Goal: Information Seeking & Learning: Learn about a topic

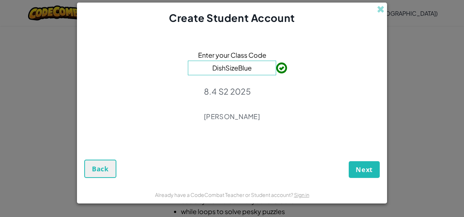
click at [253, 67] on input "DishSizeBlue" at bounding box center [232, 68] width 88 height 15
click at [361, 171] on span "Next" at bounding box center [364, 169] width 17 height 9
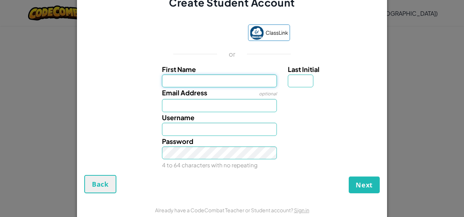
click at [202, 83] on input "First Name" at bounding box center [219, 80] width 115 height 13
type input "[PERSON_NAME]"
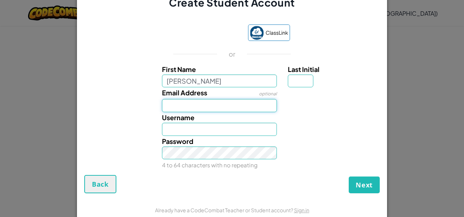
type input "[PERSON_NAME]"
click at [199, 110] on input "Email Address" at bounding box center [219, 105] width 115 height 13
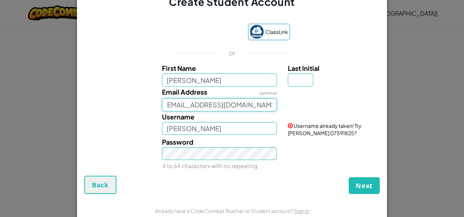
scroll to position [0, 5]
type input "[EMAIL_ADDRESS][DOMAIN_NAME]"
click at [205, 129] on input "[PERSON_NAME]" at bounding box center [219, 128] width 115 height 13
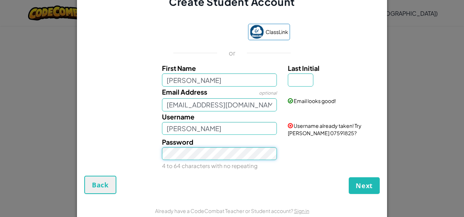
scroll to position [14, 0]
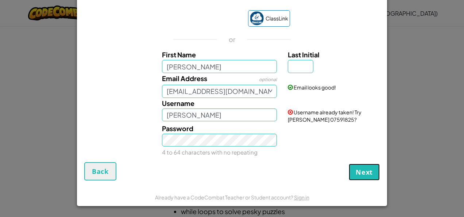
click at [359, 171] on span "Next" at bounding box center [364, 172] width 17 height 9
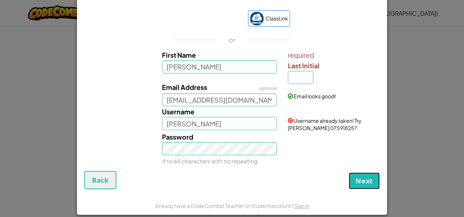
click at [364, 177] on span "Next" at bounding box center [364, 180] width 17 height 9
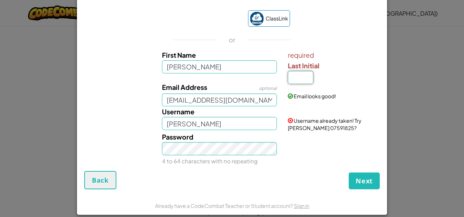
click at [300, 80] on input "Last Initial" at bounding box center [301, 77] width 26 height 13
click at [218, 119] on input "[PERSON_NAME]" at bounding box center [219, 123] width 115 height 13
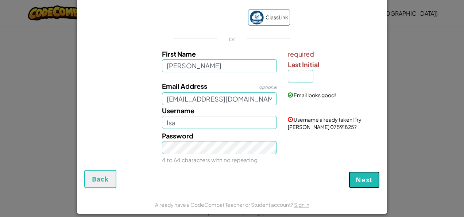
click at [359, 180] on span "Next" at bounding box center [364, 179] width 17 height 9
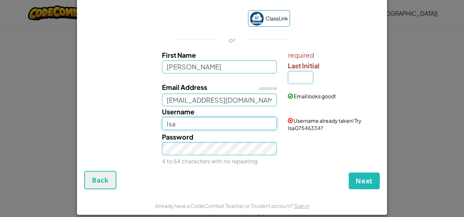
click at [214, 121] on input "Isa" at bounding box center [219, 123] width 115 height 13
type input "Isa_18"
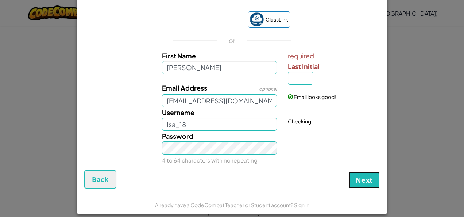
click at [369, 183] on span "Next" at bounding box center [364, 180] width 17 height 9
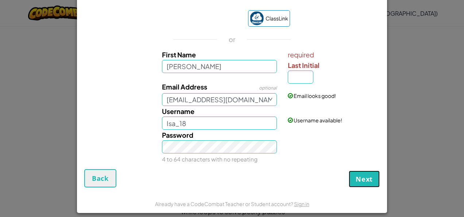
click at [369, 177] on span "Next" at bounding box center [364, 179] width 17 height 9
click at [362, 177] on span "Next" at bounding box center [364, 179] width 17 height 9
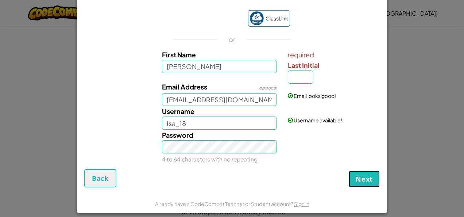
click at [362, 177] on span "Next" at bounding box center [364, 179] width 17 height 9
click at [298, 74] on input "Last Initial" at bounding box center [301, 76] width 26 height 13
type input "R"
click at [364, 177] on span "Next" at bounding box center [364, 179] width 17 height 9
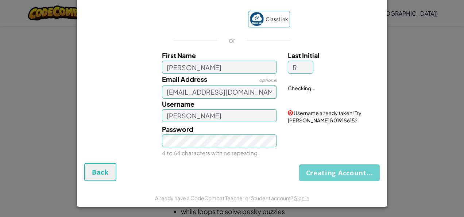
scroll to position [14, 0]
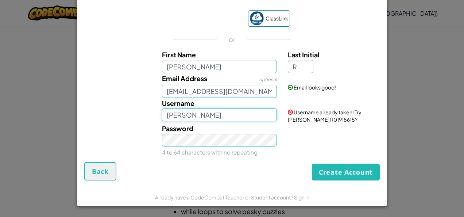
click at [215, 111] on input "[PERSON_NAME]" at bounding box center [219, 114] width 115 height 13
type input "Isa_18"
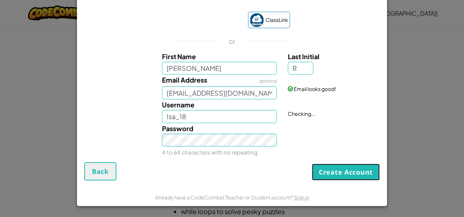
click at [341, 177] on button "Create Account" at bounding box center [346, 172] width 68 height 17
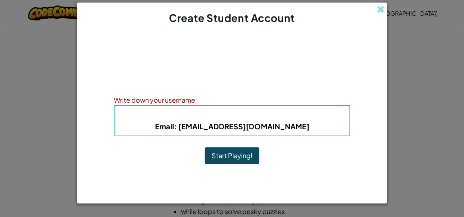
scroll to position [0, 0]
click at [241, 155] on button "Start Playing!" at bounding box center [232, 155] width 55 height 17
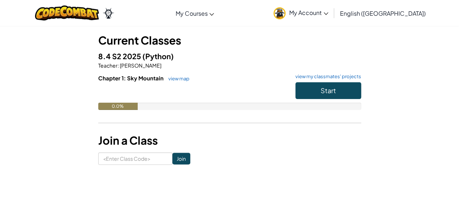
scroll to position [13, 0]
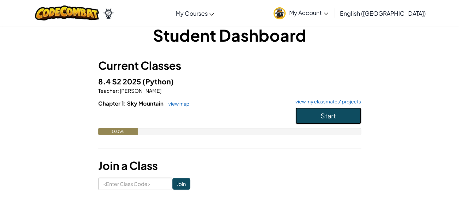
click at [323, 115] on span "Start" at bounding box center [328, 115] width 15 height 8
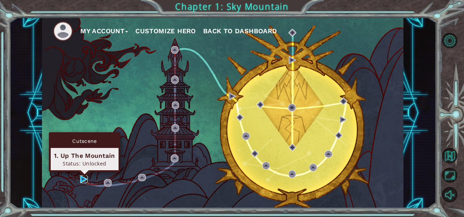
click at [85, 176] on img at bounding box center [84, 179] width 8 height 8
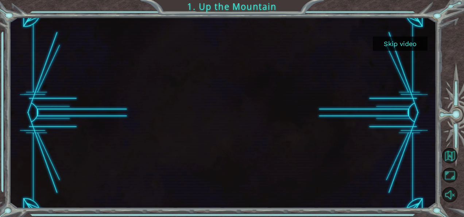
click at [402, 42] on button "Skip video" at bounding box center [400, 44] width 55 height 14
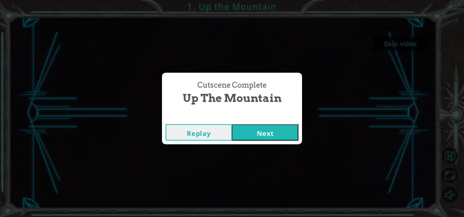
click at [247, 133] on button "Next" at bounding box center [265, 132] width 66 height 16
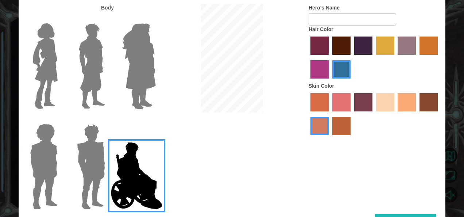
click at [45, 67] on img at bounding box center [45, 65] width 31 height 91
click at [61, 19] on input "Hero Connie" at bounding box center [61, 19] width 0 height 0
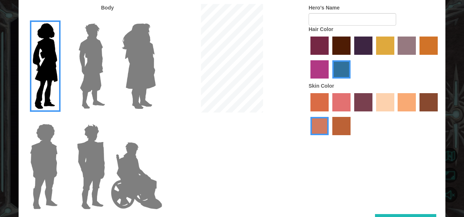
click at [145, 80] on img at bounding box center [139, 65] width 40 height 91
click at [156, 19] on input "Hero Amethyst" at bounding box center [156, 19] width 0 height 0
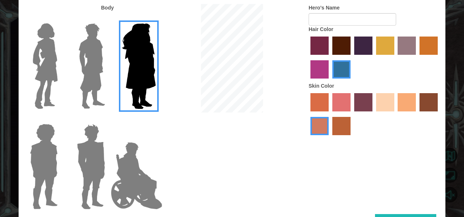
click at [51, 69] on img at bounding box center [45, 65] width 31 height 91
click at [61, 19] on input "Hero Connie" at bounding box center [61, 19] width 0 height 0
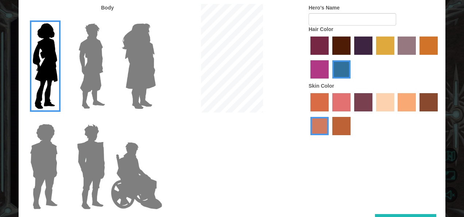
click at [386, 99] on label "sandy beach skin color" at bounding box center [385, 102] width 18 height 18
click at [374, 114] on input "sandy beach skin color" at bounding box center [374, 114] width 0 height 0
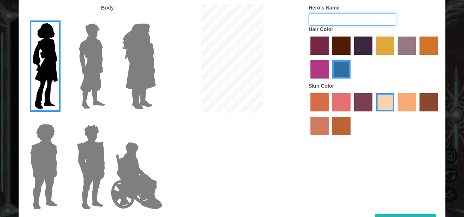
click at [327, 20] on input "Hero's Name" at bounding box center [353, 19] width 88 height 12
type input "Isa"
click at [335, 45] on label "maroon hair color" at bounding box center [342, 46] width 18 height 18
click at [330, 57] on input "maroon hair color" at bounding box center [330, 57] width 0 height 0
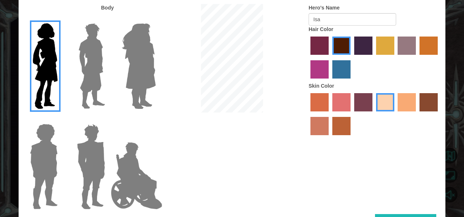
click at [340, 132] on label "smoke tree skin color" at bounding box center [342, 126] width 18 height 18
click at [330, 138] on input "smoke tree skin color" at bounding box center [330, 138] width 0 height 0
click at [388, 101] on label "sandy beach skin color" at bounding box center [385, 102] width 18 height 18
click at [374, 114] on input "sandy beach skin color" at bounding box center [374, 114] width 0 height 0
click at [365, 99] on label "tosca skin color" at bounding box center [363, 102] width 18 height 18
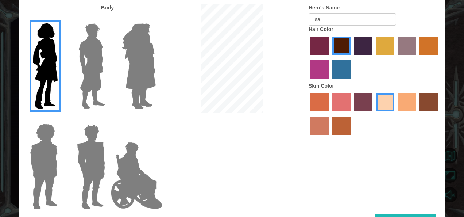
click at [352, 114] on input "tosca skin color" at bounding box center [352, 114] width 0 height 0
click at [386, 101] on label "sandy beach skin color" at bounding box center [385, 102] width 18 height 18
click at [374, 114] on input "sandy beach skin color" at bounding box center [374, 114] width 0 height 0
click at [341, 101] on label "froly skin color" at bounding box center [342, 102] width 18 height 18
click at [330, 114] on input "froly skin color" at bounding box center [330, 114] width 0 height 0
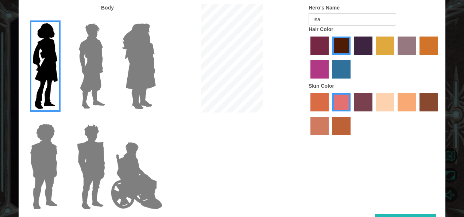
click at [324, 99] on label "sorbus skin color" at bounding box center [320, 102] width 18 height 18
click at [308, 114] on input "sorbus skin color" at bounding box center [308, 114] width 0 height 0
click at [321, 131] on label "burning sand skin color" at bounding box center [320, 126] width 18 height 18
click at [439, 114] on input "burning sand skin color" at bounding box center [439, 114] width 0 height 0
click at [388, 102] on label "sandy beach skin color" at bounding box center [385, 102] width 18 height 18
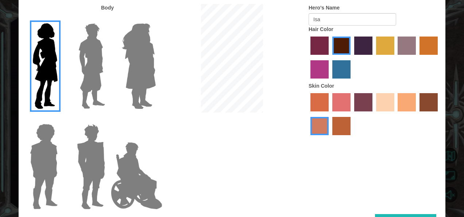
click at [374, 114] on input "sandy beach skin color" at bounding box center [374, 114] width 0 height 0
click at [410, 107] on label "tacao skin color" at bounding box center [407, 102] width 18 height 18
click at [396, 114] on input "tacao skin color" at bounding box center [396, 114] width 0 height 0
click at [390, 102] on label "sandy beach skin color" at bounding box center [385, 102] width 18 height 18
click at [374, 114] on input "sandy beach skin color" at bounding box center [374, 114] width 0 height 0
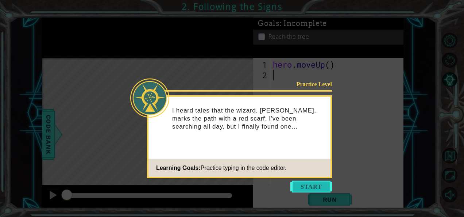
click at [318, 186] on button "Start" at bounding box center [312, 187] width 42 height 12
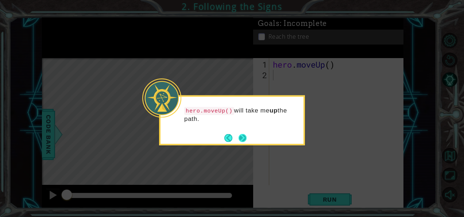
click at [244, 134] on button "Next" at bounding box center [243, 138] width 14 height 14
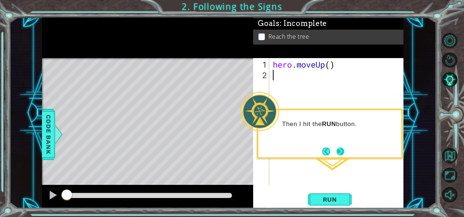
click at [342, 151] on button "Next" at bounding box center [341, 151] width 10 height 10
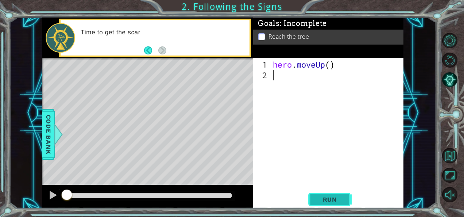
click at [330, 204] on button "Run" at bounding box center [330, 199] width 44 height 15
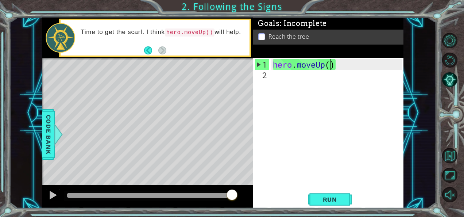
click at [332, 65] on div "hero . moveUp ( )" at bounding box center [339, 133] width 134 height 148
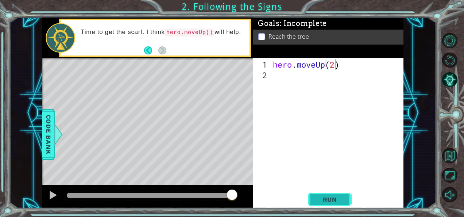
type textarea "hero.moveUp(2)"
click at [336, 200] on span "Run" at bounding box center [330, 199] width 29 height 7
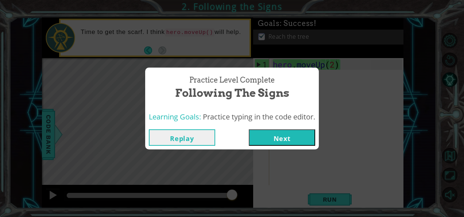
click at [292, 139] on button "Next" at bounding box center [282, 137] width 66 height 16
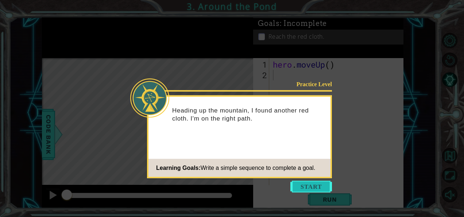
click at [309, 185] on button "Start" at bounding box center [312, 187] width 42 height 12
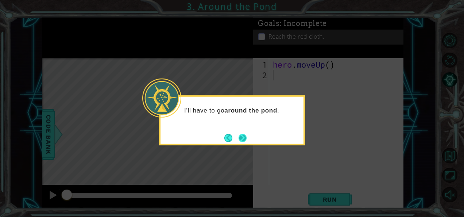
click at [245, 139] on button "Next" at bounding box center [242, 138] width 8 height 8
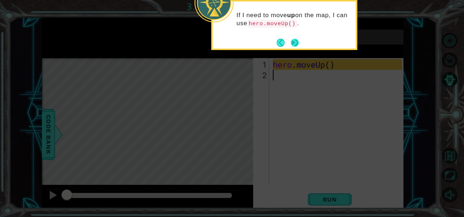
click at [296, 41] on button "Next" at bounding box center [295, 42] width 8 height 8
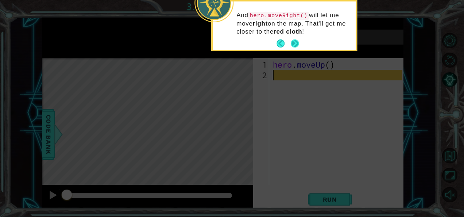
click at [295, 44] on button "Next" at bounding box center [295, 43] width 11 height 11
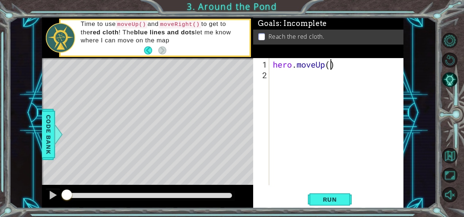
click at [332, 65] on div "hero . moveUp ( )" at bounding box center [339, 133] width 134 height 148
type textarea "hero.moveUp(2)"
click at [333, 203] on button "Run" at bounding box center [330, 199] width 44 height 15
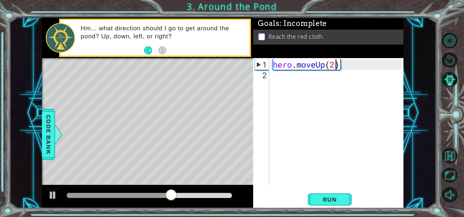
click at [288, 79] on div "hero . moveUp ( 2 )" at bounding box center [339, 133] width 134 height 148
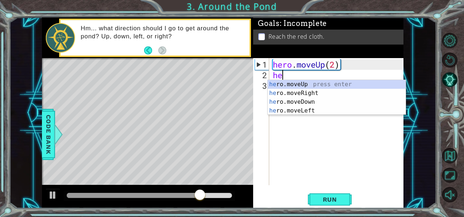
type textarea "her"
click at [308, 92] on div "her o.moveUp press enter her o.moveRight press enter her o.moveDown press enter…" at bounding box center [337, 106] width 138 height 53
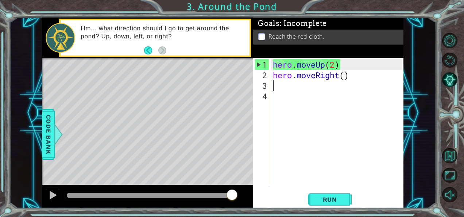
click at [345, 77] on div "hero . moveUp ( 2 ) hero . moveRight ( )" at bounding box center [339, 133] width 134 height 148
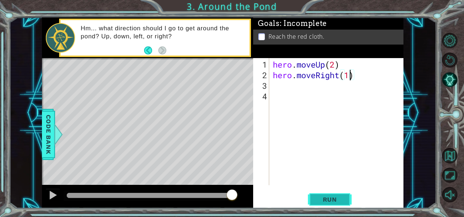
type textarea "hero.moveRight(1)"
click at [329, 197] on span "Run" at bounding box center [330, 199] width 29 height 7
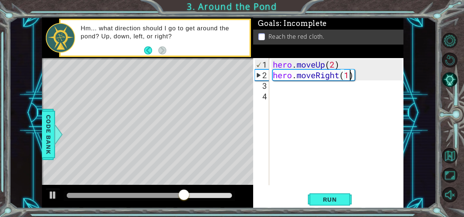
click at [283, 84] on div "hero . moveUp ( 2 ) hero . moveRight ( 1 )" at bounding box center [339, 133] width 134 height 148
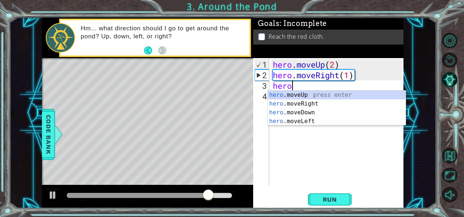
scroll to position [0, 1]
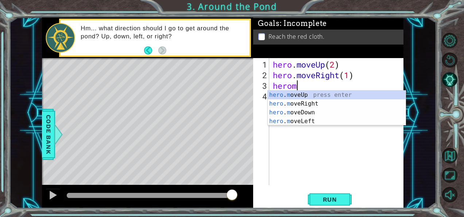
type textarea "hero"
click at [308, 94] on div "hero .moveUp press enter hero .moveRight press enter hero .moveDown press enter…" at bounding box center [337, 117] width 138 height 53
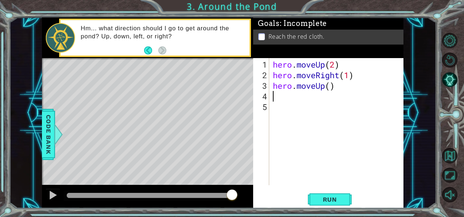
scroll to position [0, 0]
click at [332, 87] on div "hero . moveUp ( 2 ) hero . moveRight ( 1 ) hero . moveUp ( )" at bounding box center [339, 133] width 134 height 148
type textarea "hero.moveUp(1)"
click at [337, 195] on button "Run" at bounding box center [330, 199] width 44 height 15
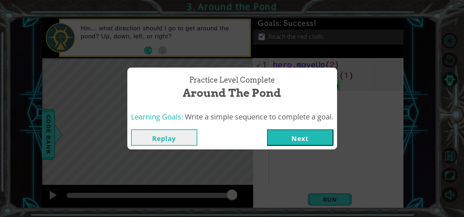
click at [301, 138] on button "Next" at bounding box center [300, 137] width 66 height 16
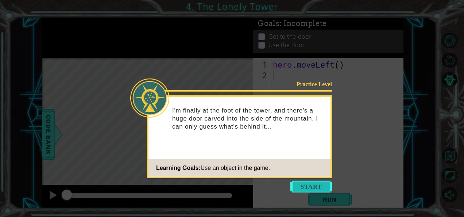
click at [310, 185] on button "Start" at bounding box center [312, 187] width 42 height 12
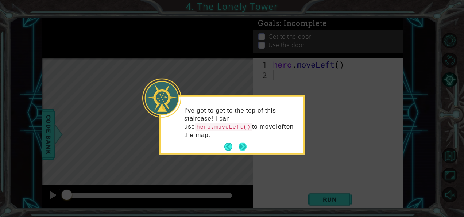
click at [242, 143] on button "Next" at bounding box center [243, 147] width 8 height 8
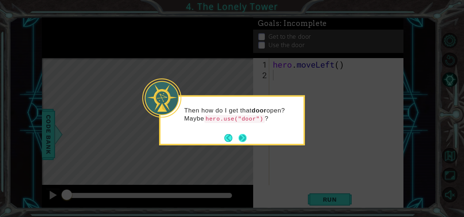
click at [242, 135] on button "Next" at bounding box center [242, 137] width 9 height 9
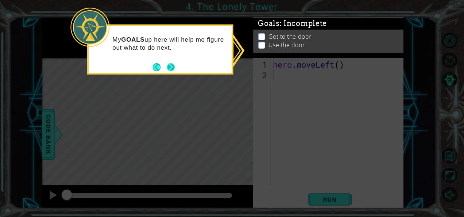
click at [170, 64] on button "Next" at bounding box center [171, 67] width 8 height 8
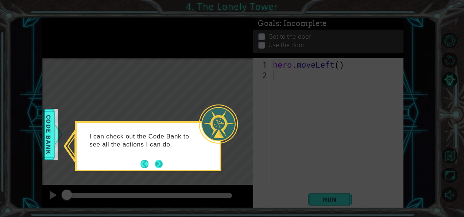
click at [158, 160] on button "Next" at bounding box center [158, 164] width 9 height 9
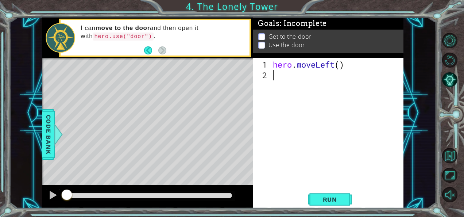
click at [339, 65] on div "hero . moveLeft ( )" at bounding box center [339, 133] width 134 height 148
type textarea "hero.moveLeft(3)"
click at [333, 204] on button "Run" at bounding box center [330, 199] width 44 height 15
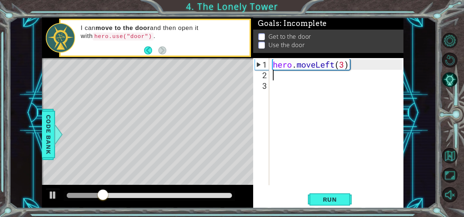
click at [345, 64] on div "hero . moveLeft ( 3 )" at bounding box center [339, 133] width 134 height 148
click at [331, 196] on span "Run" at bounding box center [330, 199] width 29 height 7
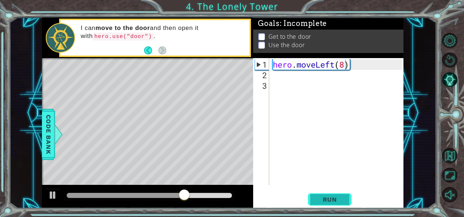
click at [333, 205] on button "Run" at bounding box center [330, 199] width 44 height 15
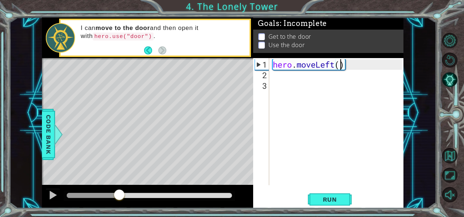
drag, startPoint x: 193, startPoint y: 195, endPoint x: 118, endPoint y: 186, distance: 75.0
click at [118, 186] on div at bounding box center [147, 196] width 211 height 23
drag, startPoint x: 124, startPoint y: 187, endPoint x: 108, endPoint y: 192, distance: 16.7
click at [108, 192] on div at bounding box center [147, 196] width 211 height 23
drag, startPoint x: 127, startPoint y: 196, endPoint x: 35, endPoint y: 202, distance: 92.2
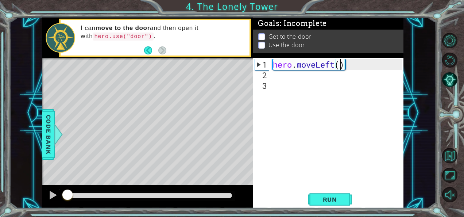
click at [35, 202] on div "1 ההההההההההההההההההההההההההההההההההההההההההההההההההההההההההההההההההההההההההההה…" at bounding box center [222, 113] width 427 height 191
type textarea "hero.moveLeft(3)"
click at [288, 85] on div "hero . moveLeft ( 3 )" at bounding box center [339, 133] width 134 height 148
click at [282, 82] on div "hero . moveLeft ( 3 )" at bounding box center [339, 133] width 134 height 148
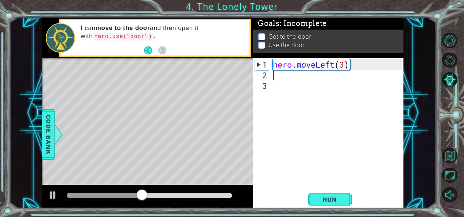
click at [275, 77] on div "hero . moveLeft ( 3 )" at bounding box center [339, 133] width 134 height 148
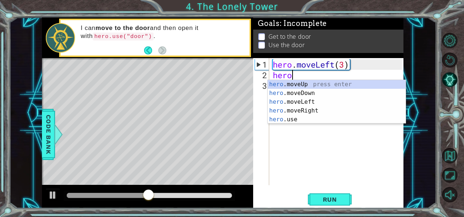
scroll to position [0, 0]
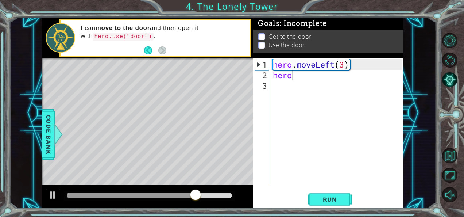
click at [271, 163] on div "hero 1 2 3 hero . moveLeft ( 3 ) hero ההההההההההההההההההההההההההההההההההההההההה…" at bounding box center [327, 121] width 149 height 127
click at [295, 77] on div "hero . moveLeft ( 3 ) hero" at bounding box center [339, 133] width 134 height 148
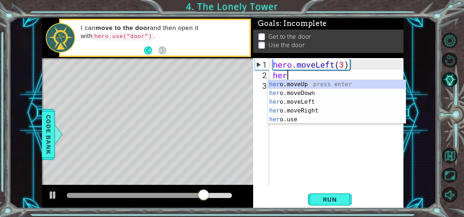
scroll to position [0, 0]
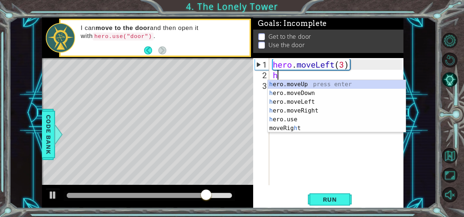
type textarea "h"
click at [301, 83] on div "h ero.moveUp press enter h ero.moveDown press enter h ero.moveLeft press enter …" at bounding box center [337, 115] width 138 height 70
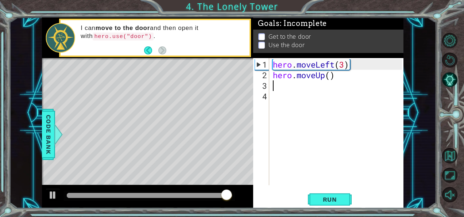
click at [331, 79] on div "hero . moveLeft ( 3 ) hero . moveUp ( )" at bounding box center [339, 133] width 134 height 148
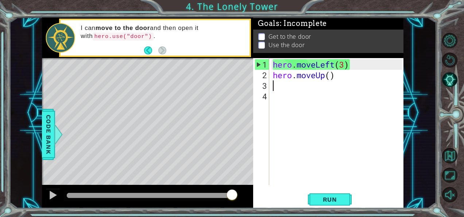
click at [333, 75] on div "hero . moveLeft ( 3 ) hero . moveUp ( )" at bounding box center [339, 133] width 134 height 148
type textarea "hero.moveUp(2)"
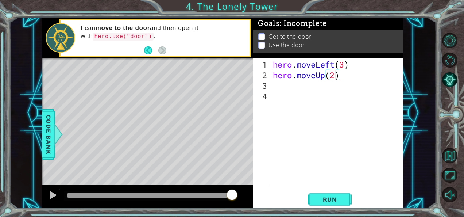
click at [288, 89] on div "hero . moveLeft ( 3 ) hero . moveUp ( 2 )" at bounding box center [339, 133] width 134 height 148
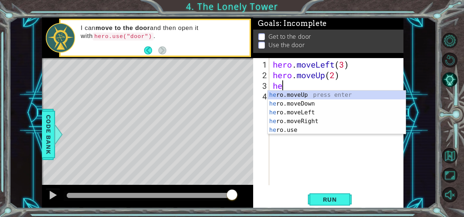
type textarea "hero"
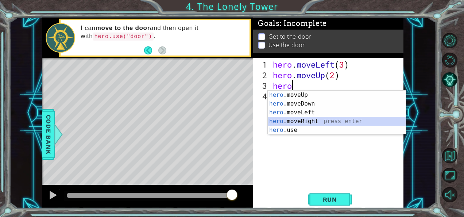
click at [307, 118] on div "hero .moveUp press enter hero .moveDown press enter hero .moveLeft press enter …" at bounding box center [337, 121] width 138 height 61
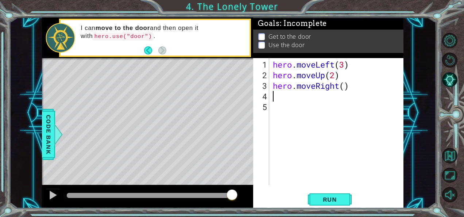
click at [344, 84] on div "hero . moveLeft ( 3 ) hero . moveUp ( 2 ) hero . moveRight ( )" at bounding box center [339, 133] width 134 height 148
type textarea "hero.moveRight(2)"
click at [293, 94] on div "hero . moveLeft ( 3 ) hero . moveUp ( 2 ) hero . moveRight ( 2 )" at bounding box center [339, 133] width 134 height 148
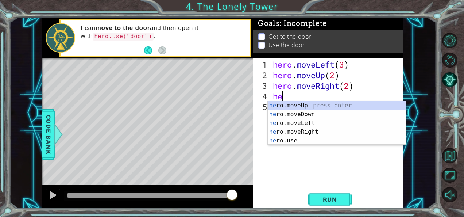
scroll to position [0, 0]
click at [292, 139] on div "hero .moveUp press enter hero .moveDown press enter hero .moveLeft press enter …" at bounding box center [337, 131] width 138 height 61
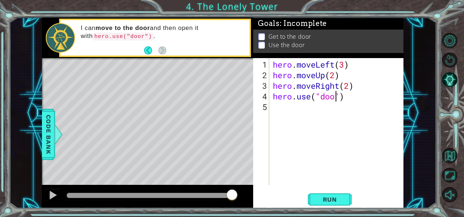
scroll to position [0, 3]
click at [336, 195] on button "Run" at bounding box center [330, 199] width 44 height 15
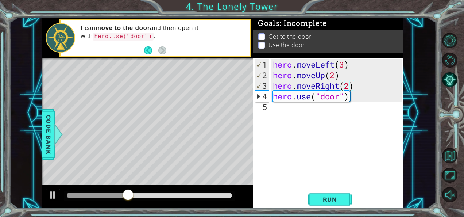
click at [368, 88] on div "hero . moveLeft ( 3 ) hero . moveUp ( 2 ) hero . moveRight ( 2 ) hero . use ( "…" at bounding box center [339, 133] width 134 height 148
type textarea "hero.moveRight(2)"
click at [351, 84] on div "hero . moveLeft ( 3 ) hero . moveUp ( 2 ) hero . moveRight ( 2 ) hero . use ( "…" at bounding box center [339, 133] width 134 height 148
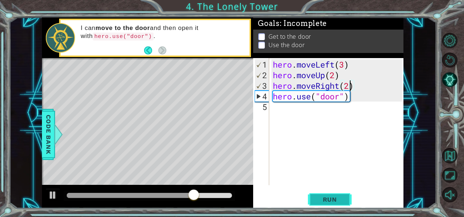
click at [332, 199] on span "Run" at bounding box center [330, 199] width 29 height 7
click at [363, 107] on div "hero . moveLeft ( 3 ) hero . moveUp ( 2 ) hero . moveRight ( 2 ) hero . use ( "…" at bounding box center [339, 133] width 134 height 148
click at [349, 83] on div "hero . moveLeft ( 3 ) hero . moveUp ( 2 ) hero . moveRight ( 2 ) hero . use ( "…" at bounding box center [339, 133] width 134 height 148
type textarea "hero.moveRight(2)"
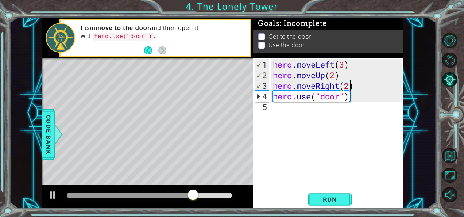
click at [357, 88] on div "hero . moveLeft ( 3 ) hero . moveUp ( 2 ) hero . moveRight ( 2 ) hero . use ( "…" at bounding box center [339, 133] width 134 height 148
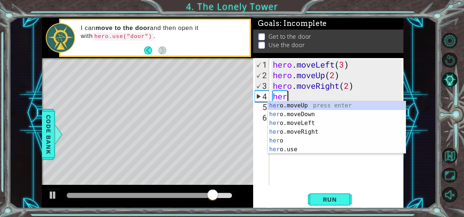
type textarea "hero"
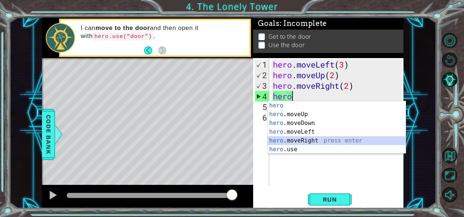
click at [323, 137] on div "hero press enter hero .moveUp press enter hero .moveDown press enter hero .move…" at bounding box center [337, 136] width 138 height 70
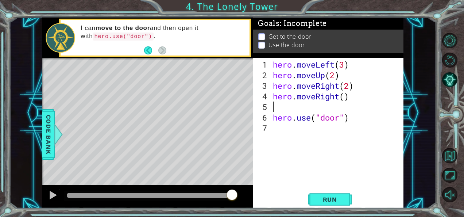
click at [345, 97] on div "hero . moveLeft ( 3 ) hero . moveUp ( 2 ) hero . moveRight ( 2 ) hero . moveRig…" at bounding box center [339, 133] width 134 height 148
type textarea "hero.moveRight(2)"
click at [298, 110] on div "hero . moveLeft ( 3 ) hero . moveUp ( 2 ) hero . moveRight ( 2 ) hero . moveRig…" at bounding box center [339, 133] width 134 height 148
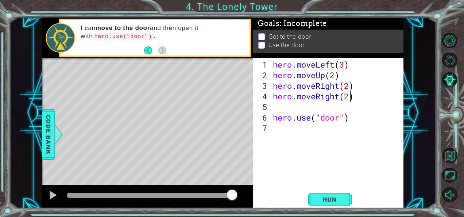
scroll to position [0, 0]
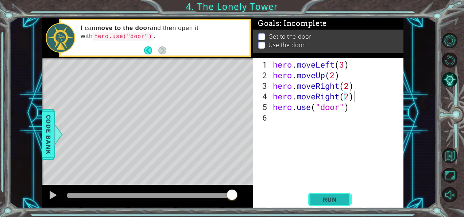
type textarea "hero.moveRight(2)"
click at [328, 199] on span "Run" at bounding box center [330, 199] width 29 height 7
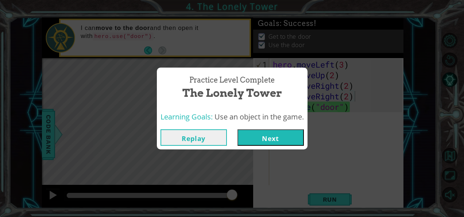
click at [267, 137] on button "Next" at bounding box center [271, 137] width 66 height 16
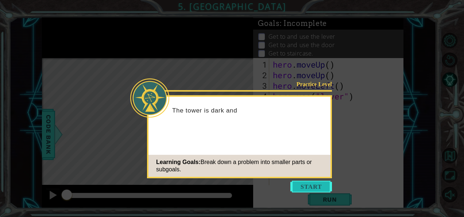
click at [310, 188] on button "Start" at bounding box center [312, 187] width 42 height 12
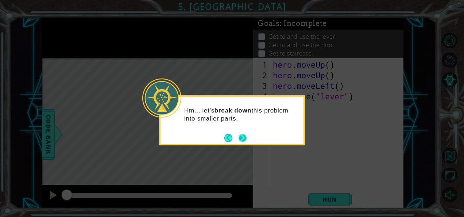
click at [246, 139] on button "Next" at bounding box center [243, 138] width 8 height 8
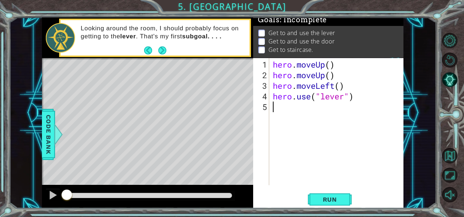
scroll to position [9, 0]
click at [330, 66] on div "hero . moveUp ( ) hero . moveUp ( ) hero . moveLeft ( ) hero . use ( "lever" )" at bounding box center [339, 133] width 134 height 148
click at [331, 196] on span "Run" at bounding box center [330, 199] width 29 height 7
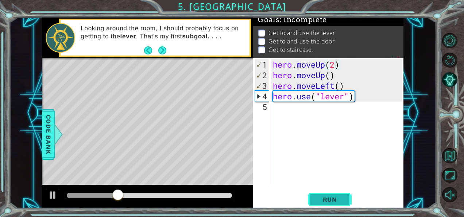
click at [331, 199] on span "Run" at bounding box center [330, 199] width 29 height 7
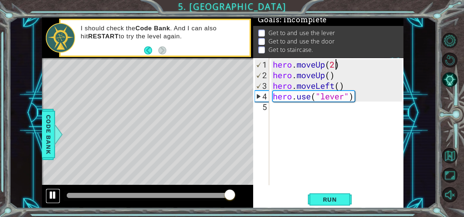
click at [0, 0] on div at bounding box center [0, 0] width 0 height 0
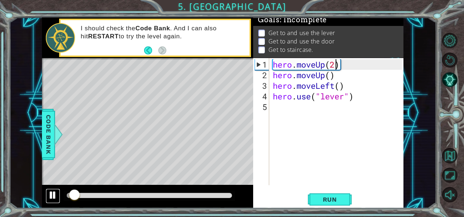
click at [47, 196] on button at bounding box center [53, 195] width 15 height 15
click at [55, 196] on div at bounding box center [52, 194] width 9 height 9
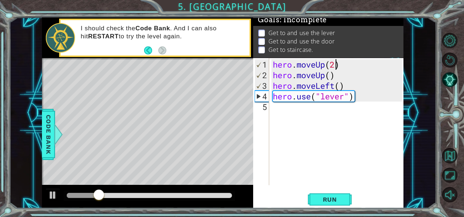
click at [345, 98] on div "hero . moveUp ( 2 ) hero . moveUp ( ) hero . moveLeft ( ) hero . use ( "lever" )" at bounding box center [339, 133] width 134 height 148
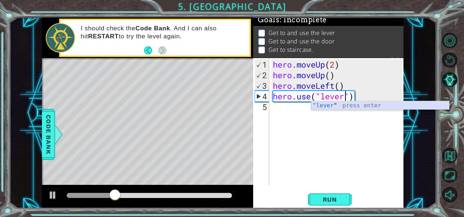
click at [348, 106] on div ""lever " press enter" at bounding box center [380, 114] width 138 height 26
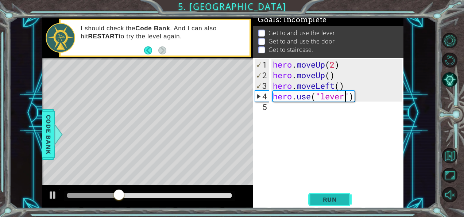
click at [324, 194] on button "Run" at bounding box center [330, 199] width 44 height 15
click at [327, 196] on span "Run" at bounding box center [330, 199] width 29 height 7
click at [334, 63] on div "hero . moveUp ( 2 ) hero . moveUp ( ) hero . moveLeft ( ) hero . use ( "lever" )" at bounding box center [339, 133] width 134 height 148
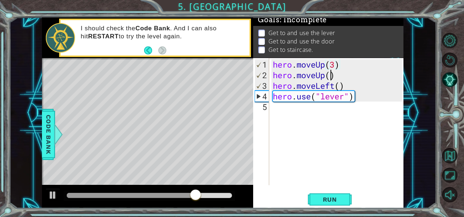
click at [331, 74] on div "hero . moveUp ( 3 ) hero . moveUp ( ) hero . moveLeft ( ) hero . use ( "lever" )" at bounding box center [339, 133] width 134 height 148
type textarea "hero.moveUp(2)"
click at [331, 195] on button "Run" at bounding box center [330, 199] width 44 height 15
click at [451, 60] on button "Restart Level" at bounding box center [449, 60] width 15 height 15
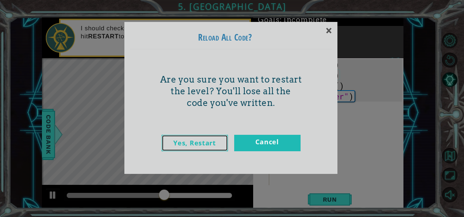
click at [199, 149] on link "Yes, Restart" at bounding box center [195, 143] width 66 height 16
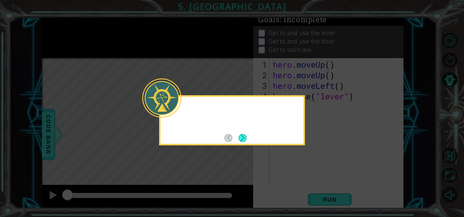
scroll to position [0, 0]
click at [244, 137] on button "Next" at bounding box center [243, 138] width 8 height 8
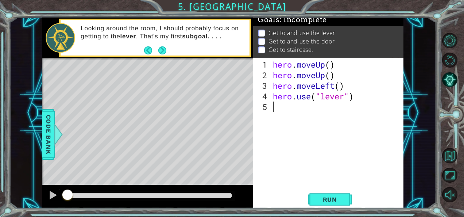
click at [330, 67] on div "hero . moveUp ( ) hero . moveUp ( ) hero . moveLeft ( ) hero . use ( "lever" )" at bounding box center [339, 133] width 134 height 148
click at [331, 76] on div "hero . moveUp ( 3 ) hero . moveUp ( ) hero . moveLeft ( ) hero . use ( "lever" )" at bounding box center [339, 133] width 134 height 148
click at [340, 87] on div "hero . moveUp ( 3 ) hero . moveUp ( ) hero . moveLeft ( ) hero . use ( "lever" )" at bounding box center [339, 133] width 134 height 148
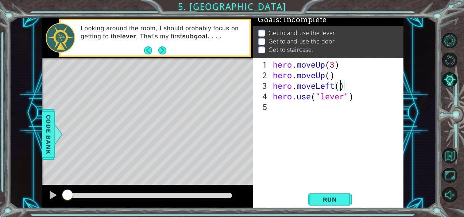
scroll to position [0, 3]
type textarea "hero.moveLeft(1)"
click at [325, 204] on button "Run" at bounding box center [330, 199] width 44 height 15
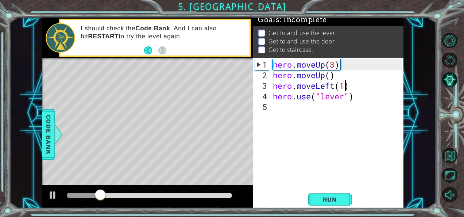
click at [282, 108] on div "hero . moveUp ( 3 ) hero . moveUp ( ) hero . moveLeft ( 1 ) hero . use ( "lever…" at bounding box center [339, 133] width 134 height 148
click at [361, 100] on div "hero . moveUp ( 3 ) hero . moveUp ( ) hero . moveLeft ( 1 ) hero . use ( "lever…" at bounding box center [339, 133] width 134 height 148
click at [330, 77] on div "hero . moveUp ( 3 ) hero . moveUp ( ) hero . moveLeft ( 1 ) hero . use ( "lever…" at bounding box center [339, 133] width 134 height 148
click at [335, 74] on div "hero . moveUp ( 3 ) hero . moveUp ( ) hero . moveLeft ( 1 ) hero . use ( "lever…" at bounding box center [339, 133] width 134 height 148
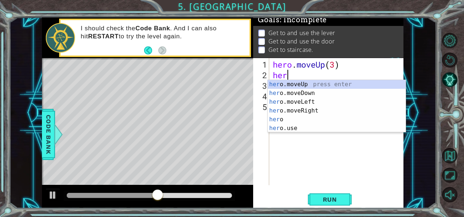
type textarea "h"
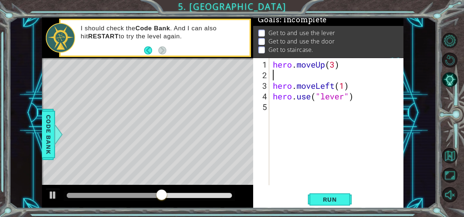
type textarea "hero.moveUp(3)"
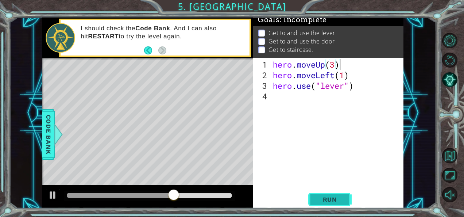
click at [330, 204] on button "Run" at bounding box center [330, 199] width 44 height 15
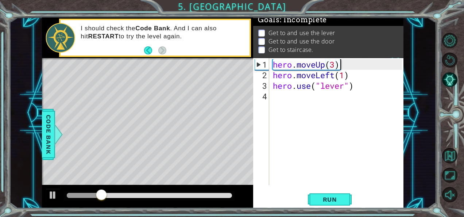
click at [280, 98] on div "hero . moveUp ( 3 ) hero . moveLeft ( 1 ) hero . use ( "lever" )" at bounding box center [339, 133] width 134 height 148
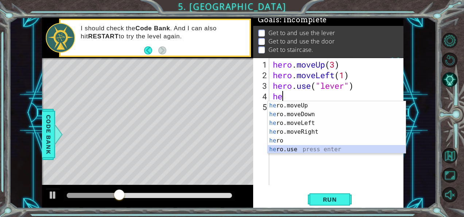
click at [295, 148] on div "he ro.moveUp press enter he ro.moveDown press enter he ro.moveLeft press enter …" at bounding box center [337, 136] width 138 height 70
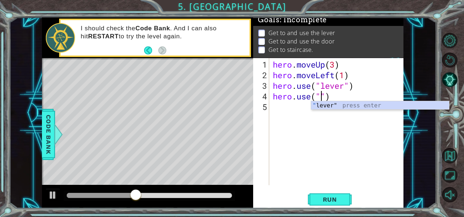
click at [334, 108] on div "" lever" press enter" at bounding box center [380, 114] width 138 height 26
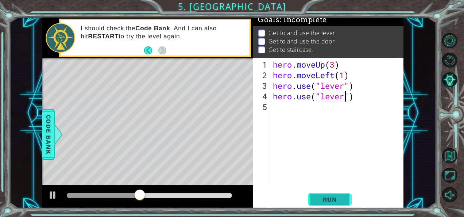
type textarea "hero.use("lever")"
click at [330, 200] on span "Run" at bounding box center [330, 199] width 29 height 7
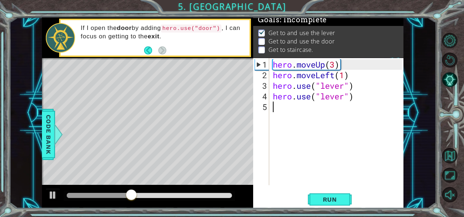
click at [363, 101] on div "hero . moveUp ( 3 ) hero . moveLeft ( 1 ) hero . use ( "lever" ) hero . use ( "…" at bounding box center [339, 133] width 134 height 148
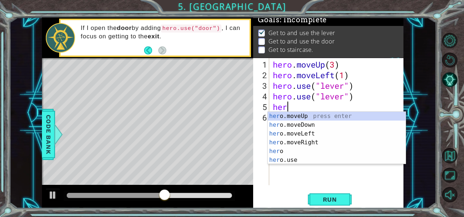
scroll to position [0, 0]
type textarea "hero"
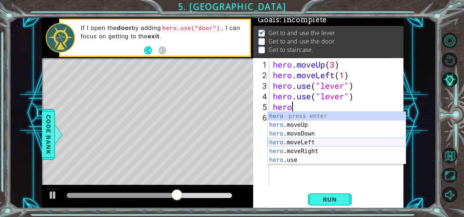
click at [311, 140] on div "hero press enter hero .moveUp press enter hero .moveDown press enter hero .move…" at bounding box center [337, 147] width 138 height 70
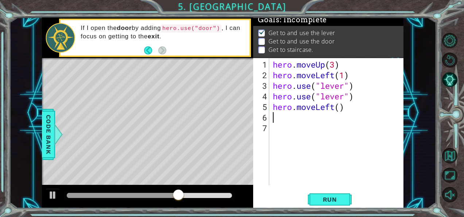
scroll to position [0, 0]
click at [336, 108] on div "hero . moveUp ( 3 ) hero . moveLeft ( 1 ) hero . use ( "lever" ) hero . use ( "…" at bounding box center [339, 133] width 134 height 148
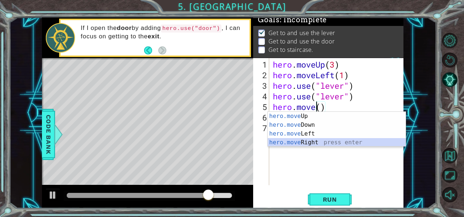
click at [321, 140] on div "hero.move Up press enter hero.move Down press enter hero.move Left press enter …" at bounding box center [337, 138] width 138 height 53
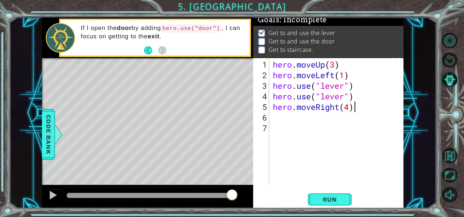
scroll to position [0, 3]
type textarea "hero.moveRight(4)"
click at [321, 205] on button "Run" at bounding box center [330, 199] width 44 height 15
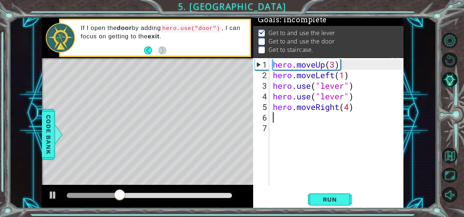
click at [297, 118] on div "hero . moveUp ( 3 ) hero . moveLeft ( 1 ) hero . use ( "lever" ) hero . use ( "…" at bounding box center [339, 133] width 134 height 148
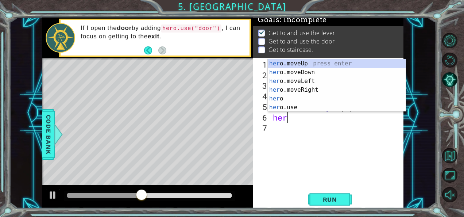
scroll to position [0, 0]
type textarea "hero"
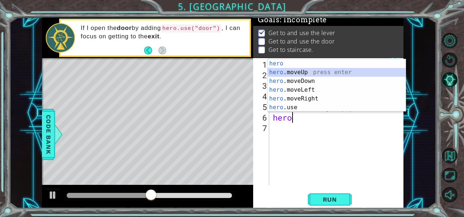
click at [299, 68] on div "hero press enter hero .moveUp press enter hero .moveDown press enter hero .move…" at bounding box center [337, 94] width 138 height 70
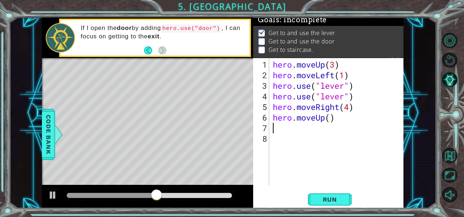
click at [330, 120] on div "hero . moveUp ( 3 ) hero . moveLeft ( 1 ) hero . use ( "lever" ) hero . use ( "…" at bounding box center [339, 133] width 134 height 148
click at [325, 194] on button "Run" at bounding box center [330, 199] width 44 height 15
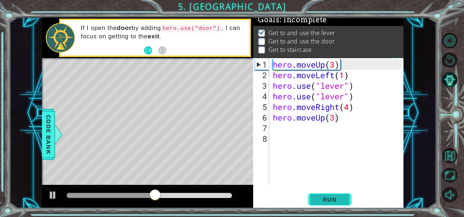
click at [327, 196] on span "Run" at bounding box center [330, 199] width 29 height 7
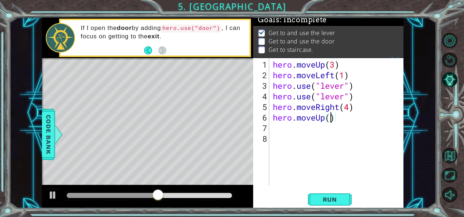
scroll to position [0, 2]
click at [340, 116] on div "hero . moveUp ( 3 ) hero . moveLeft ( 1 ) hero . use ( "lever" ) hero . use ( "…" at bounding box center [339, 133] width 134 height 148
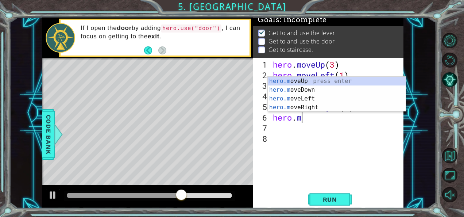
type textarea "hero."
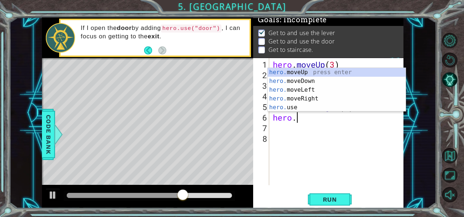
scroll to position [0, 1]
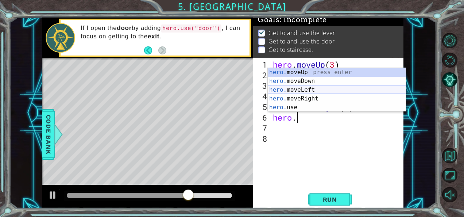
click at [304, 87] on div "hero. moveUp press enter hero. moveDown press enter hero. moveLeft press enter …" at bounding box center [337, 98] width 138 height 61
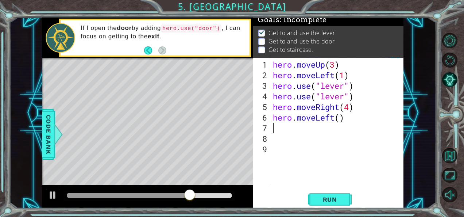
scroll to position [0, 0]
click at [328, 199] on span "Run" at bounding box center [330, 199] width 29 height 7
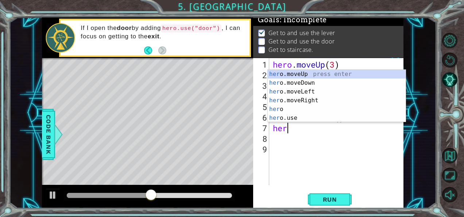
type textarea "hero"
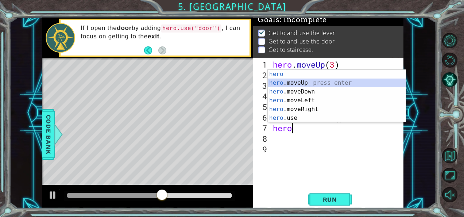
click at [307, 80] on div "hero press enter hero .moveUp press enter hero .moveDown press enter hero .move…" at bounding box center [337, 105] width 138 height 70
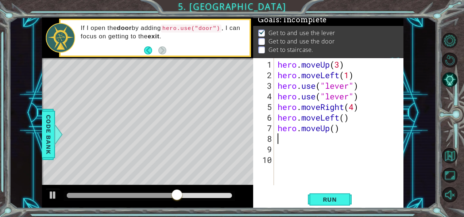
click at [335, 129] on div "hero . moveUp ( 3 ) hero . moveLeft ( 1 ) hero . use ( "lever" ) hero . use ( "…" at bounding box center [341, 133] width 130 height 148
click at [330, 196] on span "Run" at bounding box center [330, 199] width 29 height 7
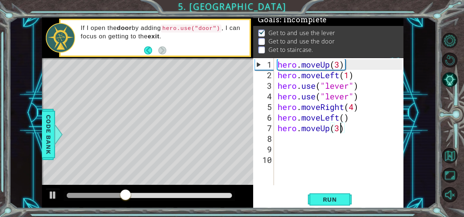
scroll to position [0, 2]
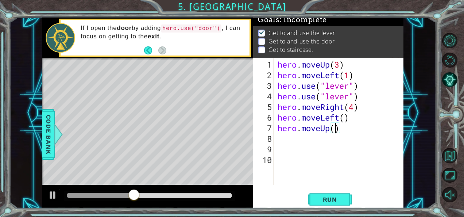
click at [345, 130] on div "hero . moveUp ( 3 ) hero . moveLeft ( 1 ) hero . use ( "lever" ) hero . use ( "…" at bounding box center [341, 133] width 130 height 148
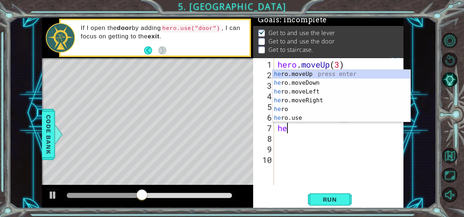
scroll to position [0, 0]
type textarea "h"
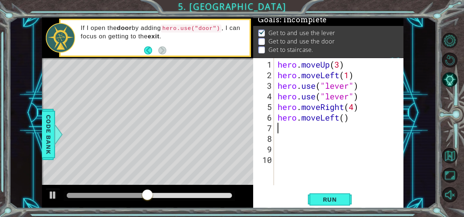
type textarea "hero.moveLeft()"
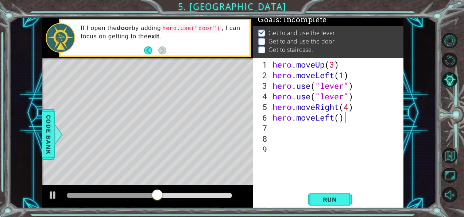
click at [340, 123] on div "hero . moveUp ( 3 ) hero . moveLeft ( 1 ) hero . use ( "lever" ) hero . use ( "…" at bounding box center [338, 133] width 135 height 148
click at [340, 117] on div "hero . moveUp ( 3 ) hero . moveLeft ( 1 ) hero . use ( "lever" ) hero . use ( "…" at bounding box center [338, 133] width 135 height 148
click at [348, 117] on div "hero . moveUp ( 3 ) hero . moveLeft ( 1 ) hero . use ( "lever" ) hero . use ( "…" at bounding box center [338, 133] width 135 height 148
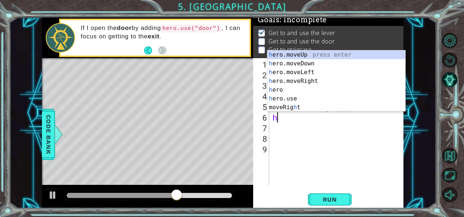
type textarea "h"
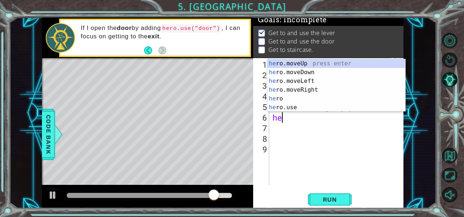
scroll to position [0, 0]
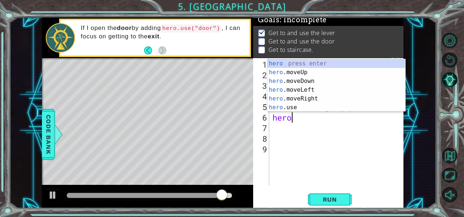
click at [275, 110] on div "hero press enter hero .moveUp press enter hero .moveDown press enter hero .move…" at bounding box center [337, 94] width 138 height 70
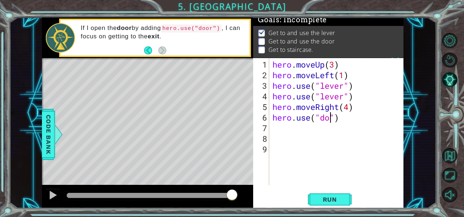
scroll to position [0, 3]
type textarea "hero.use("door")"
click at [327, 204] on button "Run" at bounding box center [330, 199] width 44 height 15
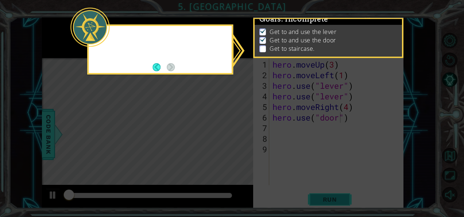
scroll to position [10, 0]
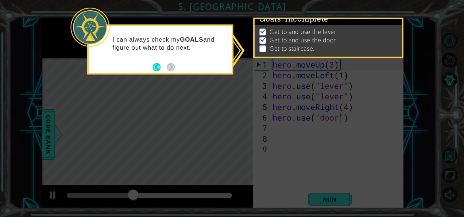
click at [303, 163] on icon at bounding box center [232, 108] width 464 height 217
click at [157, 69] on button "Back" at bounding box center [160, 67] width 14 height 8
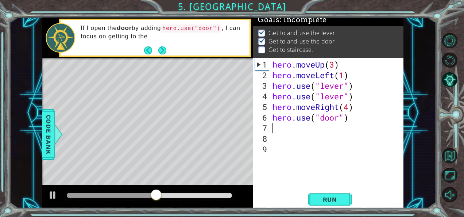
click at [362, 125] on div "hero . moveUp ( 3 ) hero . moveLeft ( 1 ) hero . use ( "lever" ) hero . use ( "…" at bounding box center [338, 133] width 135 height 148
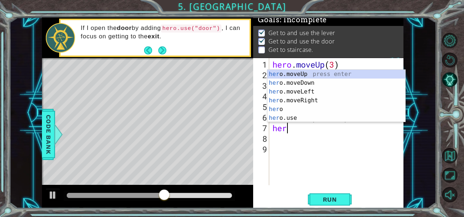
type textarea "hero"
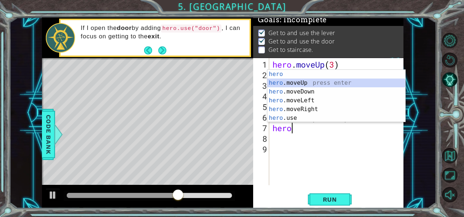
click at [299, 82] on div "hero press enter hero .moveUp press enter hero .moveDown press enter hero .move…" at bounding box center [337, 105] width 138 height 70
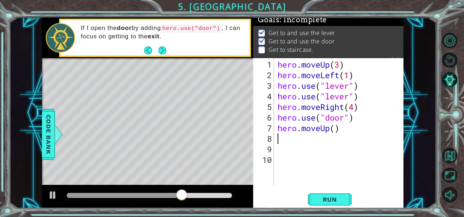
click at [336, 131] on div "hero . moveUp ( 3 ) hero . moveLeft ( 1 ) hero . use ( "lever" ) hero . use ( "…" at bounding box center [341, 133] width 130 height 148
type textarea "hero.moveUp(3)"
click at [324, 200] on span "Run" at bounding box center [330, 199] width 29 height 7
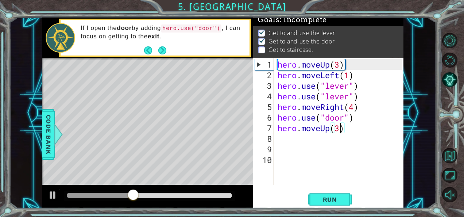
click at [356, 128] on div "hero . moveUp ( 3 ) hero . moveLeft ( 1 ) hero . use ( "lever" ) hero . use ( "…" at bounding box center [341, 133] width 130 height 148
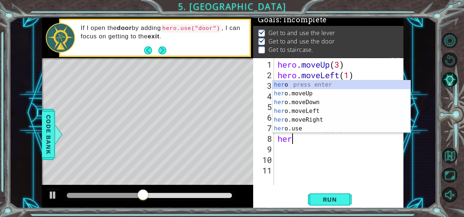
type textarea "hero"
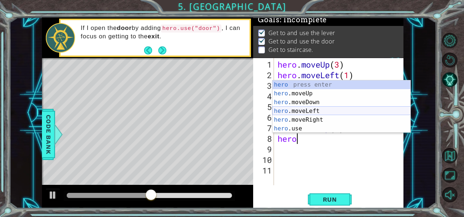
click at [316, 107] on div "hero press enter hero .moveUp press enter hero .moveDown press enter hero .move…" at bounding box center [342, 115] width 138 height 70
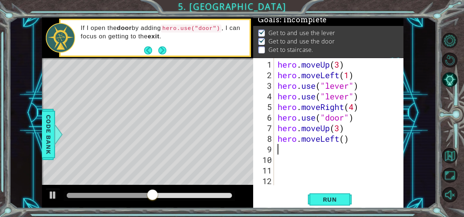
scroll to position [0, 0]
click at [346, 140] on div "hero . moveUp ( 3 ) hero . moveLeft ( 1 ) hero . use ( "lever" ) hero . use ( "…" at bounding box center [341, 133] width 130 height 148
click at [330, 198] on span "Run" at bounding box center [330, 199] width 29 height 7
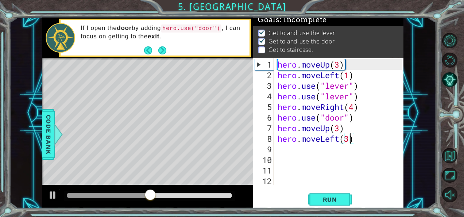
type textarea "hero.moveLeft()"
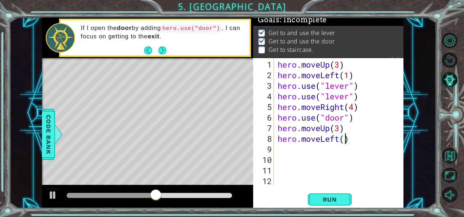
click at [354, 138] on div "hero . moveUp ( 3 ) hero . moveLeft ( 1 ) hero . use ( "lever" ) hero . use ( "…" at bounding box center [341, 133] width 130 height 148
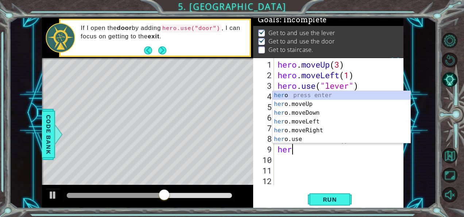
type textarea "hero"
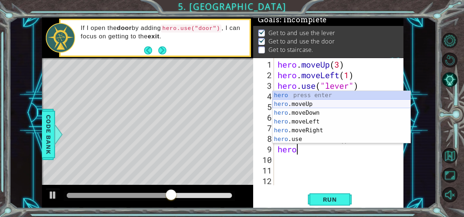
click at [304, 104] on div "hero press enter hero .moveUp press enter hero .moveDown press enter hero .move…" at bounding box center [342, 126] width 138 height 70
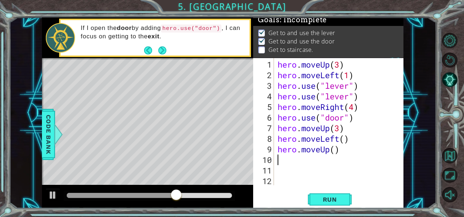
click at [336, 155] on div "hero . moveUp ( 3 ) hero . moveLeft ( 1 ) hero . use ( "lever" ) hero . use ( "…" at bounding box center [338, 133] width 124 height 148
type textarea "3"
click at [337, 149] on div "hero . moveUp ( 3 ) hero . moveLeft ( 1 ) hero . use ( "lever" ) hero . use ( "…" at bounding box center [338, 133] width 124 height 148
click at [325, 199] on span "Run" at bounding box center [330, 199] width 29 height 7
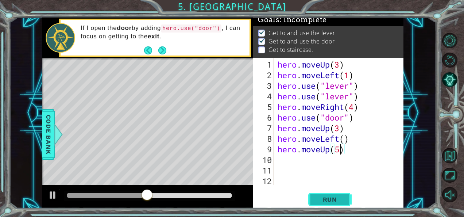
click at [325, 199] on span "Run" at bounding box center [330, 199] width 29 height 7
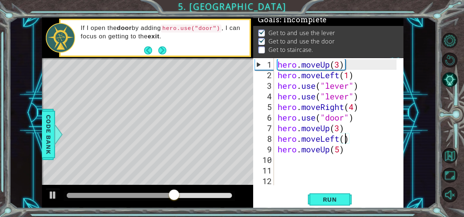
click at [346, 139] on div "hero . moveUp ( 3 ) hero . moveLeft ( 1 ) hero . use ( "lever" ) hero . use ( "…" at bounding box center [338, 133] width 124 height 148
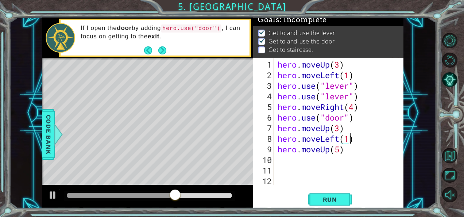
scroll to position [0, 3]
click at [340, 150] on div "hero . moveUp ( 3 ) hero . moveLeft ( 1 ) hero . use ( "lever" ) hero . use ( "…" at bounding box center [338, 133] width 124 height 148
click at [337, 196] on span "Run" at bounding box center [330, 199] width 29 height 7
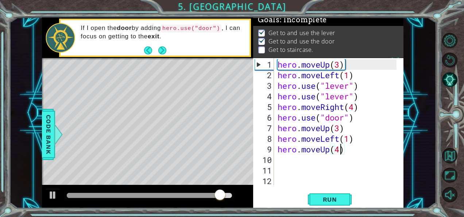
scroll to position [0, 2]
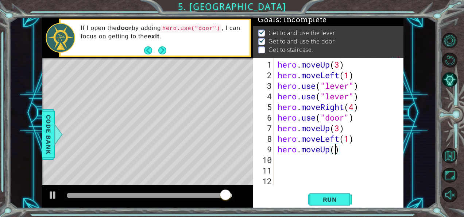
click at [347, 152] on div "hero . moveUp ( 3 ) hero . moveLeft ( 1 ) hero . use ( "lever" ) hero . use ( "…" at bounding box center [338, 133] width 124 height 148
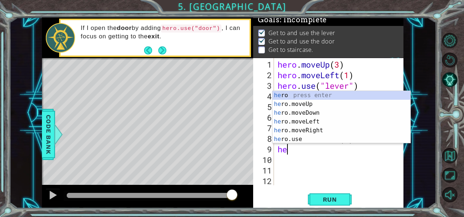
scroll to position [0, 0]
type textarea "h"
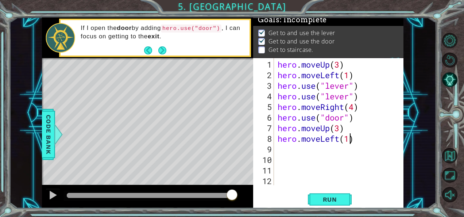
click at [350, 140] on div "hero . moveUp ( 3 ) hero . moveLeft ( 1 ) hero . use ( "lever" ) hero . use ( "…" at bounding box center [338, 133] width 124 height 148
click at [325, 202] on span "Run" at bounding box center [330, 199] width 29 height 7
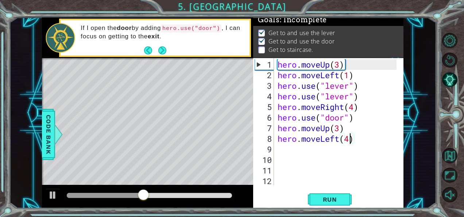
click at [329, 131] on div "hero . moveUp ( 3 ) hero . moveLeft ( 1 ) hero . use ( "lever" ) hero . use ( "…" at bounding box center [338, 133] width 124 height 148
type textarea "hero.moveUp(3) hero.moveLeft(4)"
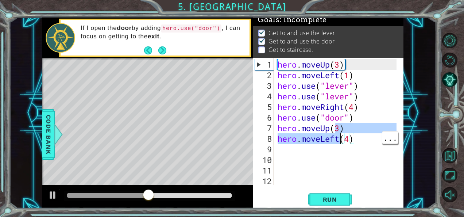
click at [337, 166] on div "hero . moveUp ( 3 ) hero . moveLeft ( 1 ) hero . use ( "lever" ) hero . use ( "…" at bounding box center [338, 133] width 124 height 148
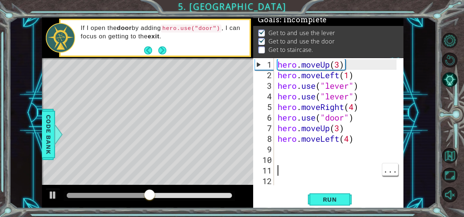
scroll to position [0, 0]
click at [337, 134] on div "hero . moveUp ( 3 ) hero . moveLeft ( 1 ) hero . use ( "lever" ) hero . use ( "…" at bounding box center [338, 133] width 124 height 148
click at [342, 125] on div "hero . moveUp ( 3 ) hero . moveLeft ( 1 ) hero . use ( "lever" ) hero . use ( "…" at bounding box center [338, 133] width 124 height 148
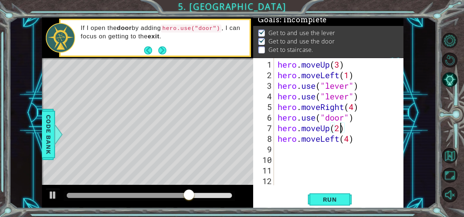
scroll to position [0, 3]
click at [334, 201] on span "Run" at bounding box center [330, 199] width 29 height 7
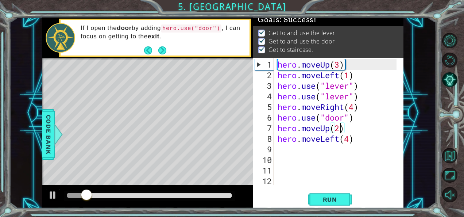
click at [348, 138] on div "hero . moveUp ( 3 ) hero . moveLeft ( 1 ) hero . use ( "lever" ) hero . use ( "…" at bounding box center [338, 133] width 124 height 148
click at [350, 141] on div "hero . moveUp ( 3 ) hero . moveLeft ( 1 ) hero . use ( "lever" ) hero . use ( "…" at bounding box center [338, 133] width 124 height 148
type textarea "hero.moveLeft(3)"
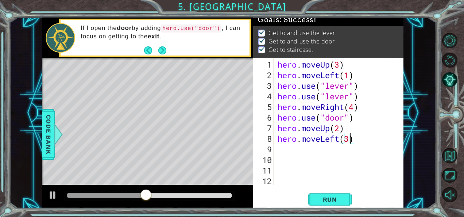
scroll to position [0, 0]
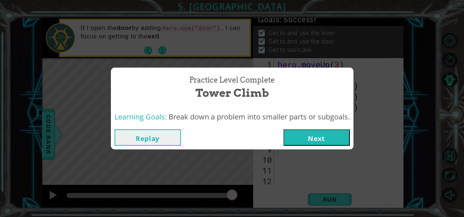
click at [315, 138] on button "Next" at bounding box center [317, 137] width 66 height 16
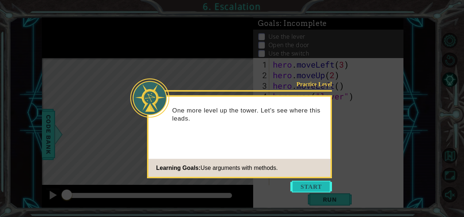
click at [315, 185] on button "Start" at bounding box center [312, 187] width 42 height 12
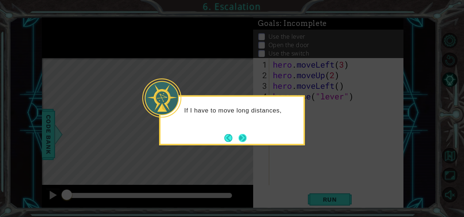
click at [244, 135] on button "Next" at bounding box center [243, 138] width 8 height 8
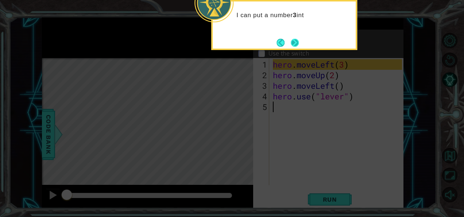
click at [298, 43] on button "Next" at bounding box center [295, 43] width 8 height 8
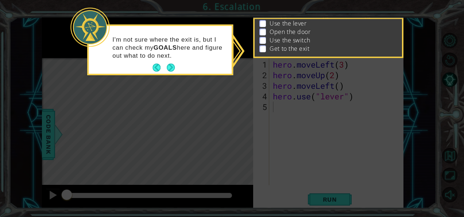
scroll to position [20, 0]
click at [170, 69] on button "Next" at bounding box center [171, 68] width 8 height 8
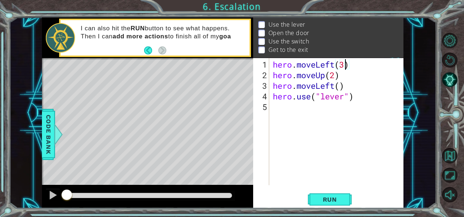
click at [345, 64] on div "hero . moveLeft ( 3 ) hero . moveUp ( 2 ) hero . moveLeft ( ) hero . use ( "lev…" at bounding box center [339, 133] width 134 height 148
type textarea "hero.moveLeft(3)"
click at [329, 195] on button "Run" at bounding box center [330, 199] width 44 height 15
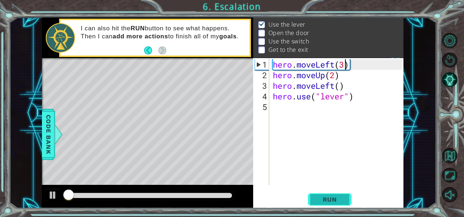
scroll to position [11, 0]
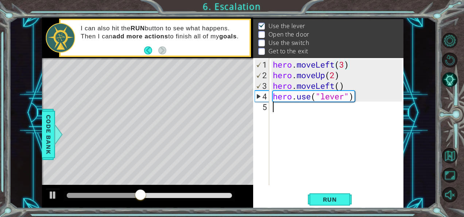
click at [308, 108] on div "hero . moveLeft ( 3 ) hero . moveUp ( 2 ) hero . moveLeft ( ) hero . use ( "lev…" at bounding box center [339, 133] width 134 height 148
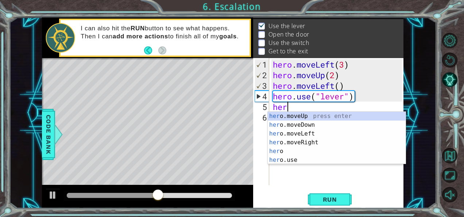
scroll to position [0, 0]
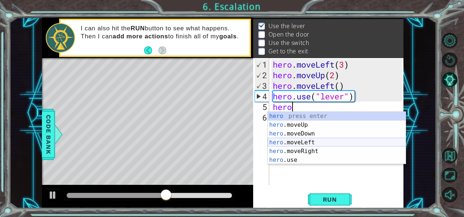
click at [302, 140] on div "hero press enter hero .moveUp press enter hero .moveDown press enter hero .move…" at bounding box center [337, 147] width 138 height 70
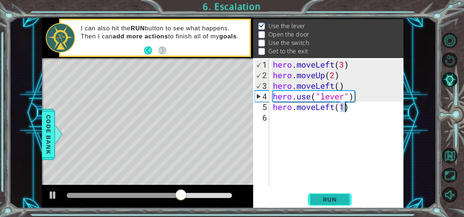
type textarea "hero.moveLeft(1)"
click at [330, 198] on span "Run" at bounding box center [330, 199] width 29 height 7
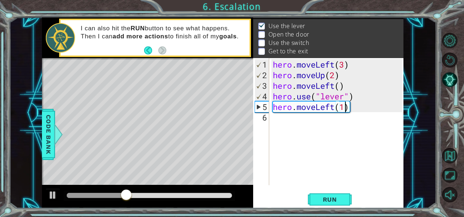
click at [360, 108] on div "hero . moveLeft ( 3 ) hero . moveUp ( 2 ) hero . moveLeft ( ) hero . use ( "lev…" at bounding box center [339, 133] width 134 height 148
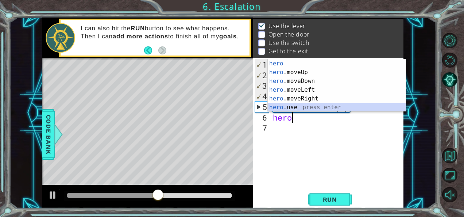
click at [283, 105] on div "hero press enter hero .moveUp press enter hero .moveDown press enter hero .move…" at bounding box center [337, 94] width 138 height 70
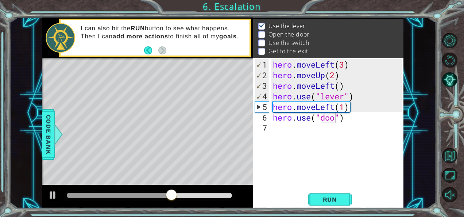
scroll to position [0, 3]
type textarea "hero.use("door")"
click at [322, 197] on span "Run" at bounding box center [330, 199] width 29 height 7
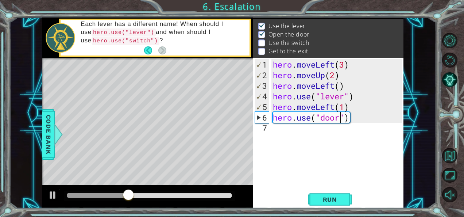
click at [357, 120] on div "hero . moveLeft ( 3 ) hero . moveUp ( 2 ) hero . moveLeft ( ) hero . use ( "lev…" at bounding box center [339, 133] width 134 height 148
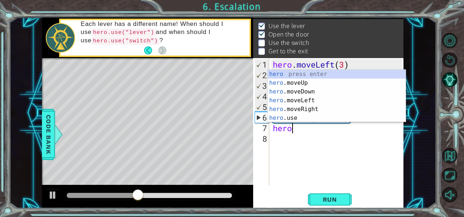
scroll to position [0, 0]
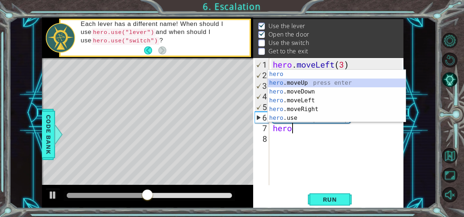
click at [297, 82] on div "hero press enter hero .moveUp press enter hero .moveDown press enter hero .move…" at bounding box center [337, 105] width 138 height 70
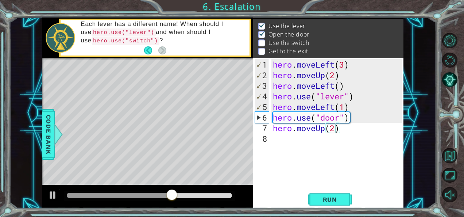
scroll to position [0, 3]
type textarea "hero.moveUp(2)"
click at [329, 197] on span "Run" at bounding box center [330, 199] width 29 height 7
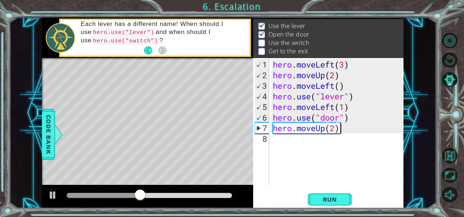
click at [352, 131] on div "hero . moveLeft ( 3 ) hero . moveUp ( 2 ) hero . moveLeft ( ) hero . use ( "lev…" at bounding box center [339, 133] width 134 height 148
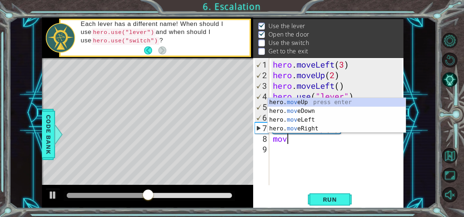
scroll to position [0, 0]
click at [281, 126] on div "hero. move Up press enter hero. move Down press enter hero. move Left press ent…" at bounding box center [337, 124] width 138 height 53
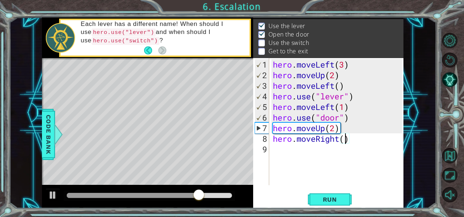
type textarea "hero.moveRight(2)"
click at [359, 142] on div "hero . moveLeft ( 3 ) hero . moveUp ( 2 ) hero . moveLeft ( ) hero . use ( "lev…" at bounding box center [339, 133] width 134 height 148
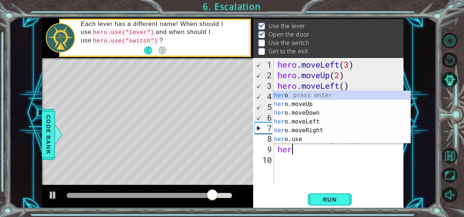
scroll to position [0, 0]
click at [282, 135] on div "hero press enter hero .moveUp press enter hero .moveDown press enter hero .move…" at bounding box center [342, 126] width 138 height 70
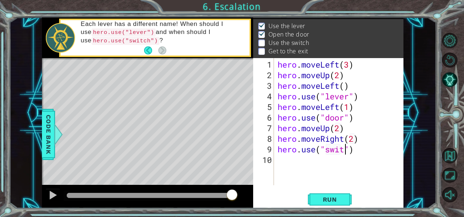
scroll to position [0, 3]
click at [323, 198] on span "Run" at bounding box center [330, 199] width 29 height 7
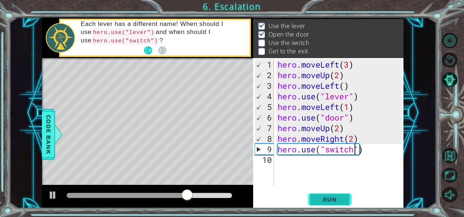
type textarea "hero.use("switch")"
click at [341, 200] on span "Run" at bounding box center [330, 199] width 29 height 7
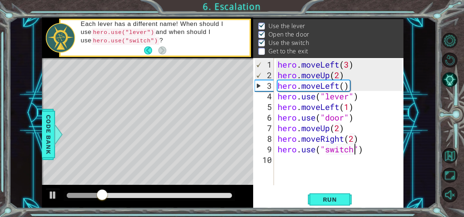
click at [375, 152] on div "hero . moveLeft ( 3 ) hero . moveUp ( 2 ) hero . moveLeft ( ) hero . use ( "lev…" at bounding box center [341, 133] width 130 height 148
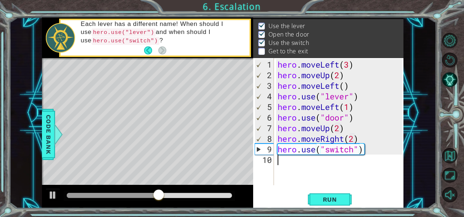
click at [368, 168] on div "hero . moveLeft ( 3 ) hero . moveUp ( 2 ) hero . moveLeft ( ) hero . use ( "lev…" at bounding box center [341, 133] width 130 height 148
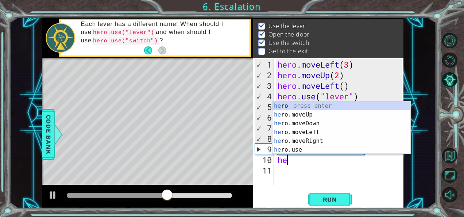
scroll to position [0, 0]
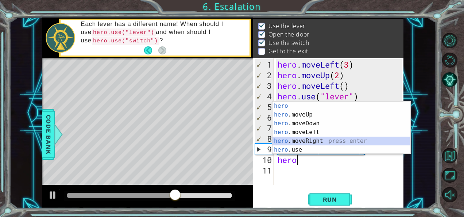
click at [307, 138] on div "hero press enter hero .moveUp press enter hero .moveDown press enter hero .move…" at bounding box center [342, 136] width 138 height 70
type textarea "hero.moveRight(1)"
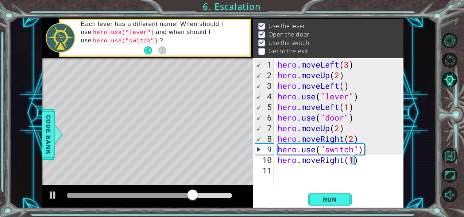
click at [371, 165] on div "hero . moveLeft ( 3 ) hero . moveUp ( 2 ) hero . moveLeft ( ) hero . use ( "lev…" at bounding box center [341, 133] width 130 height 148
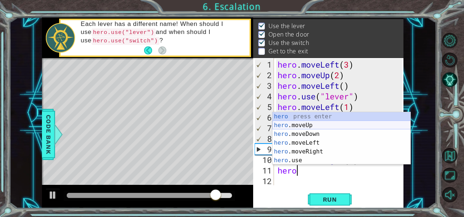
click at [311, 124] on div "hero press enter hero .moveUp press enter hero .moveDown press enter hero .move…" at bounding box center [342, 147] width 138 height 70
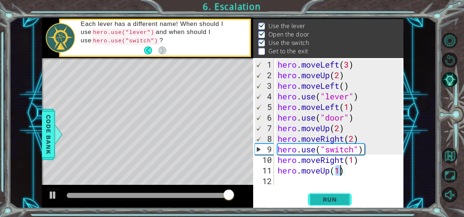
type textarea "hero.moveUp(1)"
click at [333, 196] on span "Run" at bounding box center [330, 199] width 29 height 7
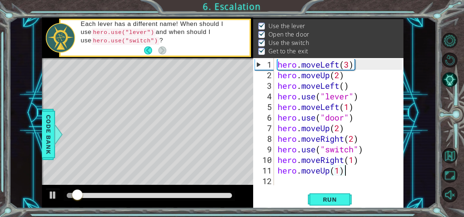
click at [356, 172] on div "hero . moveLeft ( 3 ) hero . moveUp ( 2 ) hero . moveLeft ( ) hero . use ( "lev…" at bounding box center [341, 133] width 130 height 148
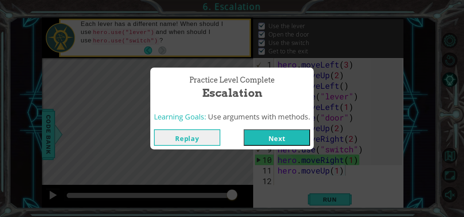
click at [280, 135] on button "Next" at bounding box center [277, 137] width 66 height 16
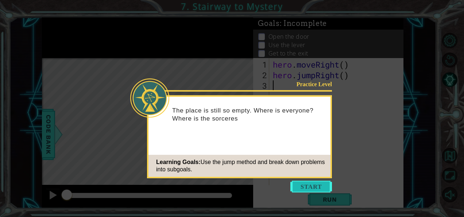
click at [312, 189] on button "Start" at bounding box center [312, 187] width 42 height 12
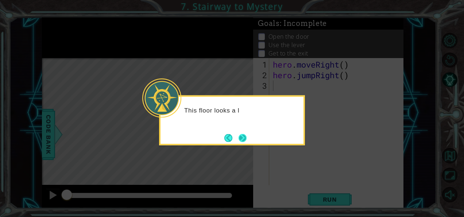
click at [246, 139] on button "Next" at bounding box center [243, 138] width 8 height 8
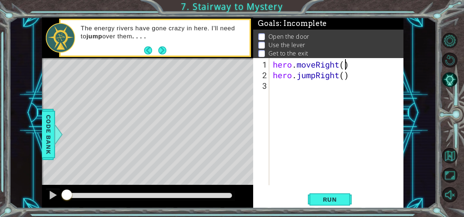
click at [345, 67] on div "hero . moveRight ( ) hero . jumpRight ( )" at bounding box center [339, 133] width 134 height 148
click at [346, 75] on div "hero . moveRight ( 1 ) hero . jumpRight ( )" at bounding box center [339, 133] width 134 height 148
type textarea "hero.jumpRight(1)"
click at [328, 197] on span "Run" at bounding box center [330, 199] width 29 height 7
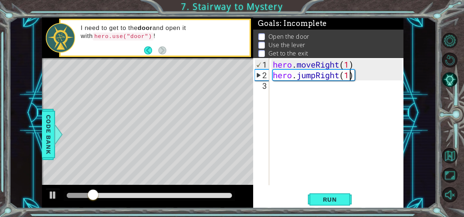
click at [369, 78] on div "hero . moveRight ( 1 ) hero . jumpRight ( 1 )" at bounding box center [339, 133] width 134 height 148
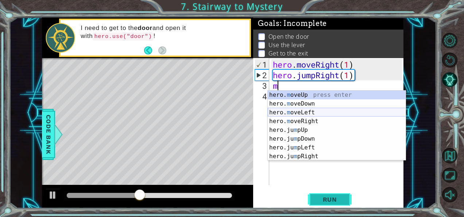
type textarea "m"
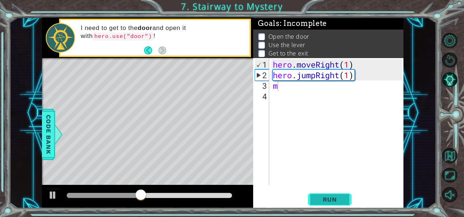
click at [310, 193] on button "Run" at bounding box center [330, 199] width 44 height 15
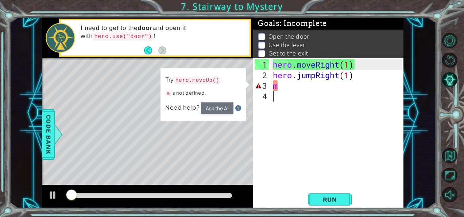
click at [294, 92] on div "hero . moveRight ( 1 ) hero . jumpRight ( 1 ) m" at bounding box center [339, 133] width 134 height 148
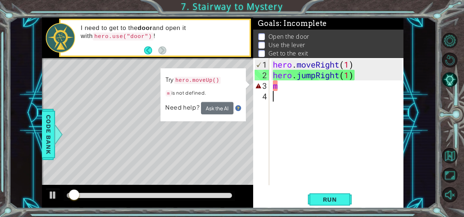
type textarea "m"
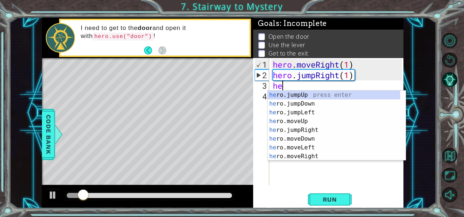
scroll to position [0, 0]
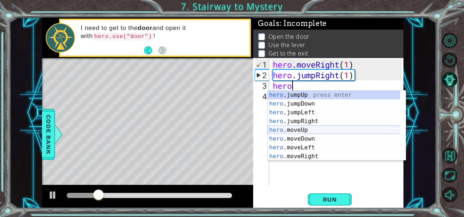
click at [308, 127] on div "hero .jumpUp press enter hero .jumpDown press enter hero .jumpLeft press enter …" at bounding box center [334, 135] width 133 height 88
type textarea "hero.moveUp(1)"
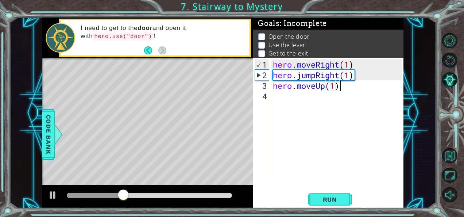
click at [350, 89] on div "hero . moveRight ( 1 ) hero . jumpRight ( 1 ) hero . moveUp ( 1 )" at bounding box center [339, 133] width 134 height 148
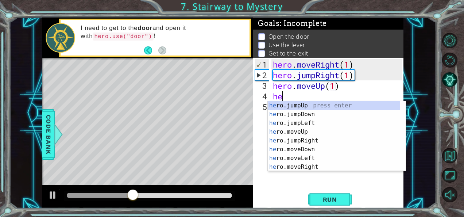
scroll to position [0, 0]
type textarea "hero"
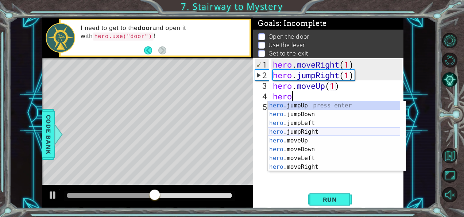
click at [313, 131] on div "hero .jumpUp press enter hero .jumpDown press enter hero .jumpLeft press enter …" at bounding box center [334, 145] width 133 height 88
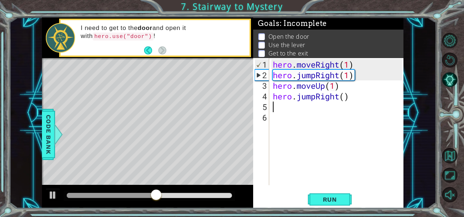
scroll to position [0, 0]
click at [346, 99] on div "hero . moveRight ( 1 ) hero . jumpRight ( 1 ) hero . moveUp ( 1 ) hero . jumpRi…" at bounding box center [339, 133] width 134 height 148
type textarea "hero.jumpRight(1)"
click at [352, 98] on div "hero . moveRight ( 1 ) hero . jumpRight ( 1 ) hero . moveUp ( 1 ) hero . jumpRi…" at bounding box center [339, 133] width 134 height 148
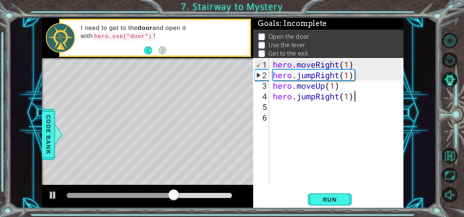
click at [360, 98] on div "hero . moveRight ( 1 ) hero . jumpRight ( 1 ) hero . moveUp ( 1 ) hero . jumpRi…" at bounding box center [339, 133] width 134 height 148
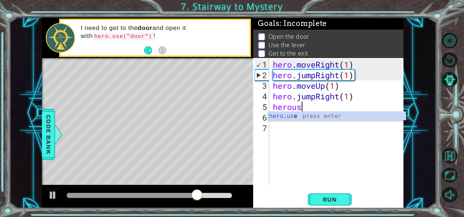
scroll to position [0, 1]
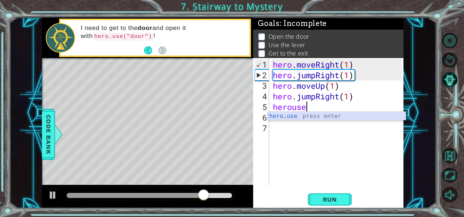
click at [295, 115] on div "hero . use press enter" at bounding box center [337, 125] width 138 height 26
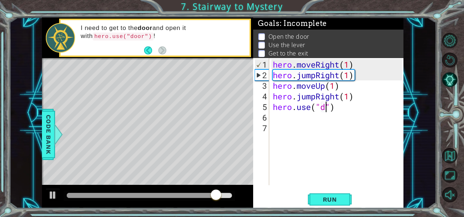
scroll to position [0, 3]
type textarea "hero.use("doo")"
click at [359, 122] on div "hero . moveRight ( 1 ) hero . jumpRight ( 1 ) hero . moveUp ( 1 ) hero . jumpRi…" at bounding box center [339, 133] width 134 height 148
click at [336, 110] on div "hero . moveRight ( 1 ) hero . jumpRight ( 1 ) hero . moveUp ( 1 ) hero . jumpRi…" at bounding box center [339, 133] width 134 height 148
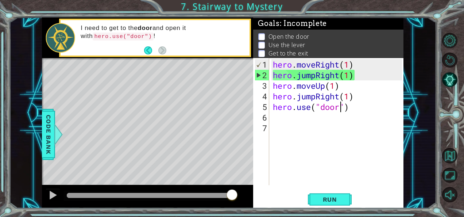
scroll to position [0, 3]
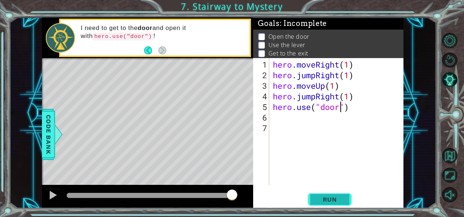
click at [324, 197] on span "Run" at bounding box center [330, 199] width 29 height 7
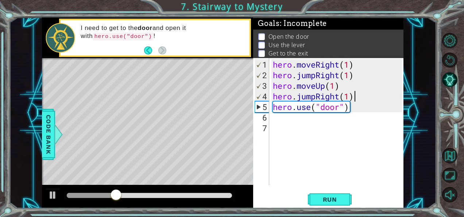
click at [355, 96] on div "hero . moveRight ( 1 ) hero . jumpRight ( 1 ) hero . moveUp ( 1 ) hero . jumpRi…" at bounding box center [339, 133] width 134 height 148
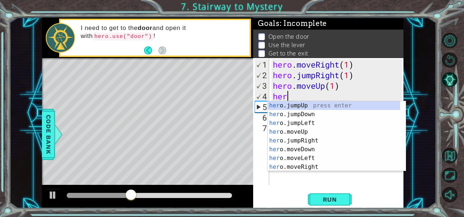
scroll to position [0, 0]
type textarea "h"
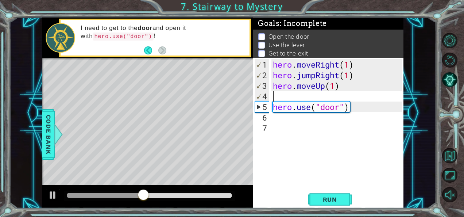
type textarea "hero.moveUp(1)"
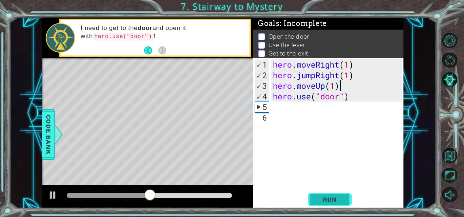
click at [336, 202] on span "Run" at bounding box center [330, 199] width 29 height 7
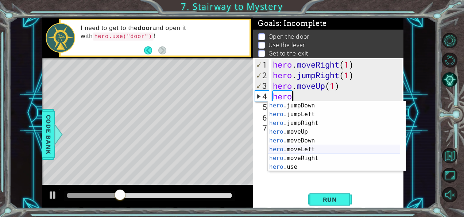
scroll to position [18, 0]
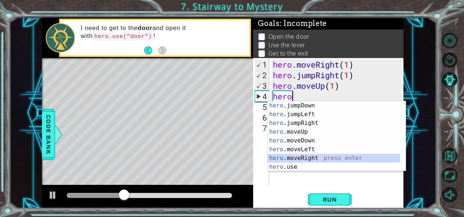
click at [303, 157] on div "hero .jumpDown press enter hero .jumpLeft press enter hero .jumpRight press ent…" at bounding box center [334, 145] width 133 height 88
type textarea "hero.moveRight(1)"
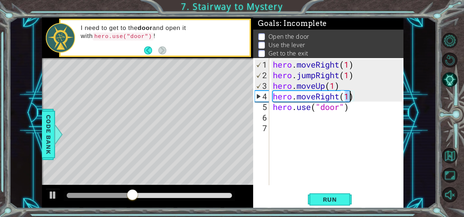
click at [338, 143] on div "hero . moveRight ( 1 ) hero . jumpRight ( 1 ) hero . moveUp ( 1 ) hero . moveRi…" at bounding box center [339, 133] width 134 height 148
click at [337, 198] on span "Run" at bounding box center [330, 199] width 29 height 7
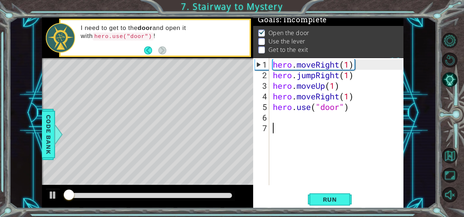
scroll to position [6, 0]
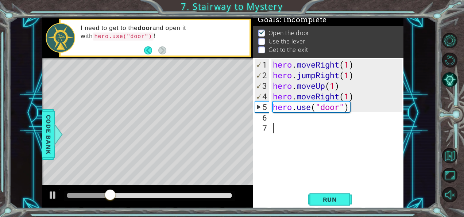
click at [301, 120] on div "hero . moveRight ( 1 ) hero . jumpRight ( 1 ) hero . moveUp ( 1 ) hero . moveRi…" at bounding box center [339, 133] width 134 height 148
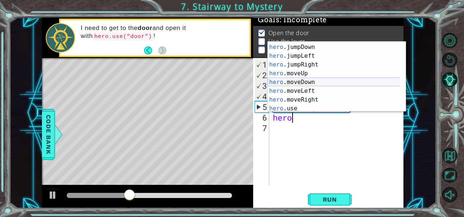
scroll to position [16, 0]
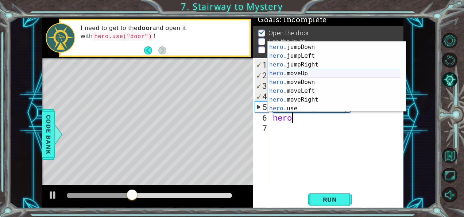
click at [299, 73] on div "hero .jumpUp press enter hero .jumpDown press enter hero .jumpLeft press enter …" at bounding box center [334, 78] width 133 height 88
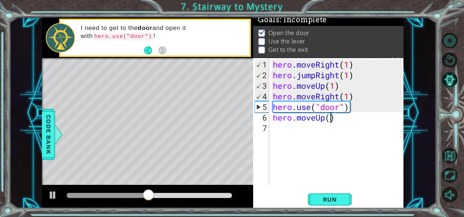
type textarea "hero.moveUp(2)"
click at [351, 119] on div "hero . moveRight ( 1 ) hero . jumpRight ( 1 ) hero . moveUp ( 1 ) hero . moveRi…" at bounding box center [339, 133] width 134 height 148
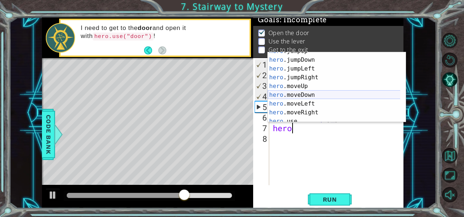
scroll to position [16, 0]
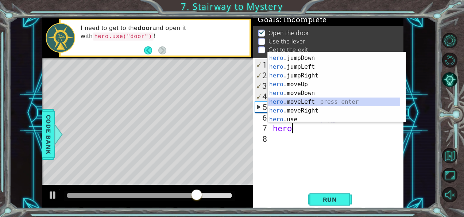
click at [306, 99] on div "hero .jumpUp press enter hero .jumpDown press enter hero .jumpLeft press enter …" at bounding box center [334, 89] width 133 height 88
type textarea "hero.moveLeft(1)"
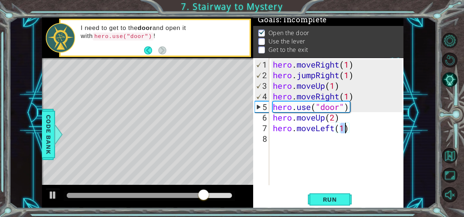
click at [367, 129] on div "hero . moveRight ( 1 ) hero . jumpRight ( 1 ) hero . moveUp ( 1 ) hero . moveRi…" at bounding box center [339, 133] width 134 height 148
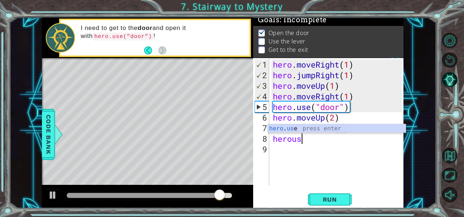
scroll to position [0, 1]
click at [293, 126] on div "hero . use press enter" at bounding box center [337, 137] width 138 height 26
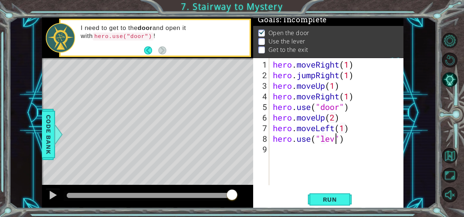
type textarea "hero.use("lever")"
click at [369, 150] on div "hero . moveRight ( 1 ) hero . jumpRight ( 1 ) hero . moveUp ( 1 ) hero . moveRi…" at bounding box center [339, 133] width 134 height 148
click at [334, 200] on span "Run" at bounding box center [330, 199] width 29 height 7
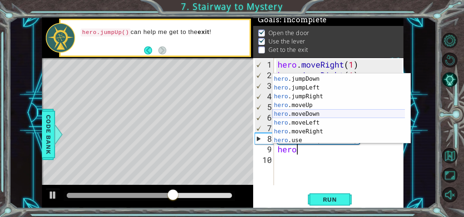
scroll to position [16, 0]
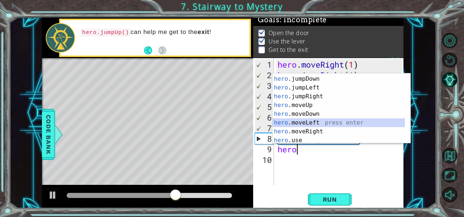
click at [308, 124] on div "hero .jumpUp press enter hero .jumpDown press enter hero .jumpLeft press enter …" at bounding box center [339, 110] width 133 height 88
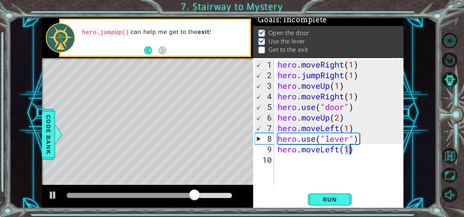
type textarea "hero.moveLeft(2)"
click at [365, 155] on div "hero . moveRight ( 1 ) hero . jumpRight ( 1 ) hero . moveUp ( 1 ) hero . moveRi…" at bounding box center [341, 133] width 130 height 148
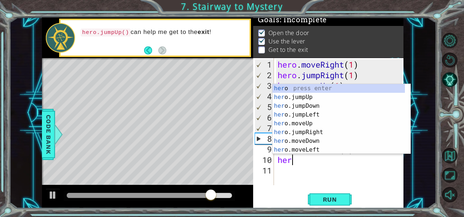
scroll to position [0, 0]
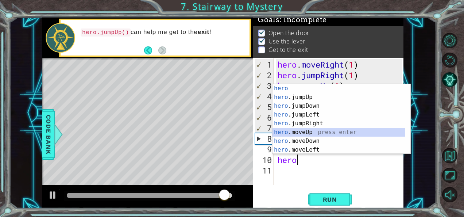
click at [315, 129] on div "hero press enter hero .jumpUp press enter hero .jumpDown press enter hero .jump…" at bounding box center [339, 128] width 133 height 88
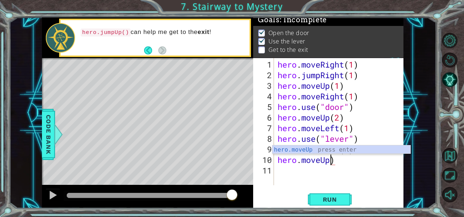
click at [346, 155] on div "hero . moveRight ( 1 ) hero . jumpRight ( 1 ) hero . moveUp ( 1 ) hero . moveRi…" at bounding box center [341, 133] width 130 height 148
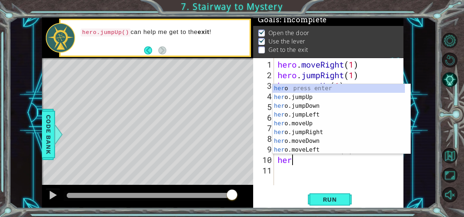
scroll to position [0, 0]
type textarea "h"
type textarea "hero"
click at [309, 97] on div "hero press enter hero .jumpUp press enter hero .jumpDown press enter hero .jump…" at bounding box center [339, 128] width 133 height 88
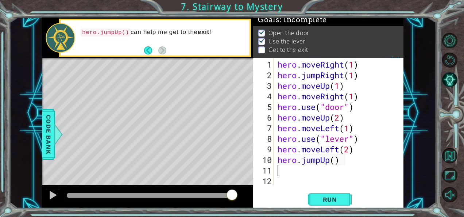
scroll to position [0, 0]
click at [336, 161] on div "hero . moveRight ( 1 ) hero . jumpRight ( 1 ) hero . moveUp ( 1 ) hero . moveRi…" at bounding box center [341, 133] width 130 height 148
type textarea "hero.jumpUp(1)"
click at [355, 161] on div "hero . moveRight ( 1 ) hero . jumpRight ( 1 ) hero . moveUp ( 1 ) hero . moveRi…" at bounding box center [341, 133] width 130 height 148
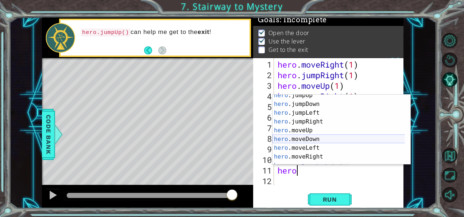
scroll to position [12, 0]
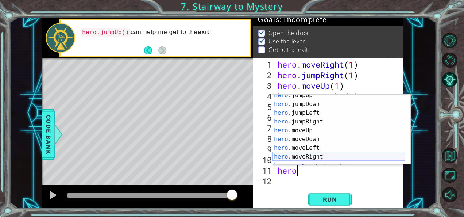
click at [286, 159] on div "hero .jumpUp press enter hero .jumpDown press enter hero .jumpLeft press enter …" at bounding box center [339, 135] width 133 height 88
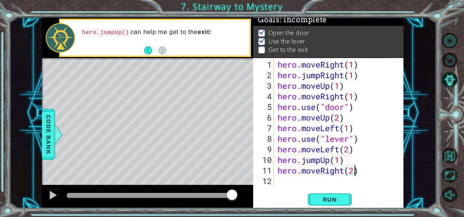
type textarea "hero.moveRight(2)"
click at [364, 173] on div "hero . moveRight ( 1 ) hero . jumpRight ( 1 ) hero . moveUp ( 1 ) hero . moveRi…" at bounding box center [338, 133] width 124 height 148
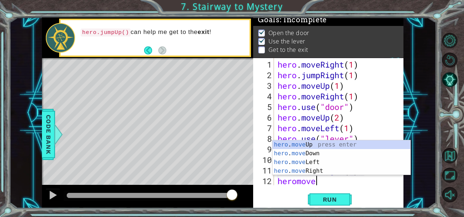
scroll to position [0, 1]
click at [305, 144] on div "hero . move Up press enter hero . move Down press enter hero . move Left press …" at bounding box center [342, 166] width 138 height 53
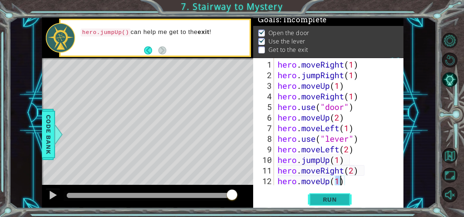
type textarea "hero.moveUp(1)"
click at [330, 200] on span "Run" at bounding box center [330, 199] width 29 height 7
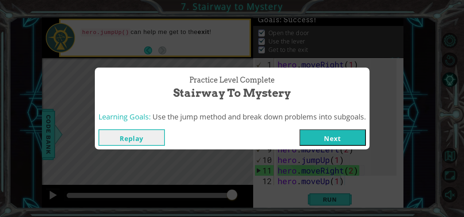
click at [325, 135] on button "Next" at bounding box center [333, 137] width 66 height 16
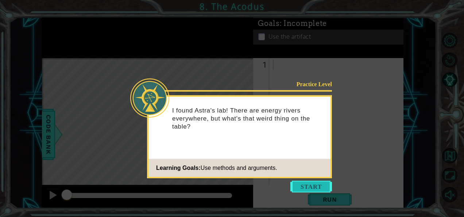
click at [304, 189] on button "Start" at bounding box center [312, 187] width 42 height 12
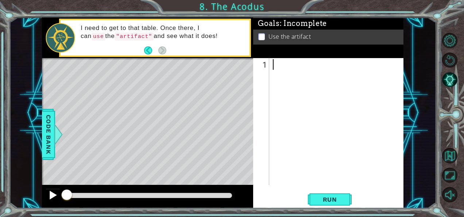
click at [51, 197] on div at bounding box center [52, 194] width 9 height 9
click at [54, 197] on div at bounding box center [52, 194] width 9 height 9
